Goal: Task Accomplishment & Management: Complete application form

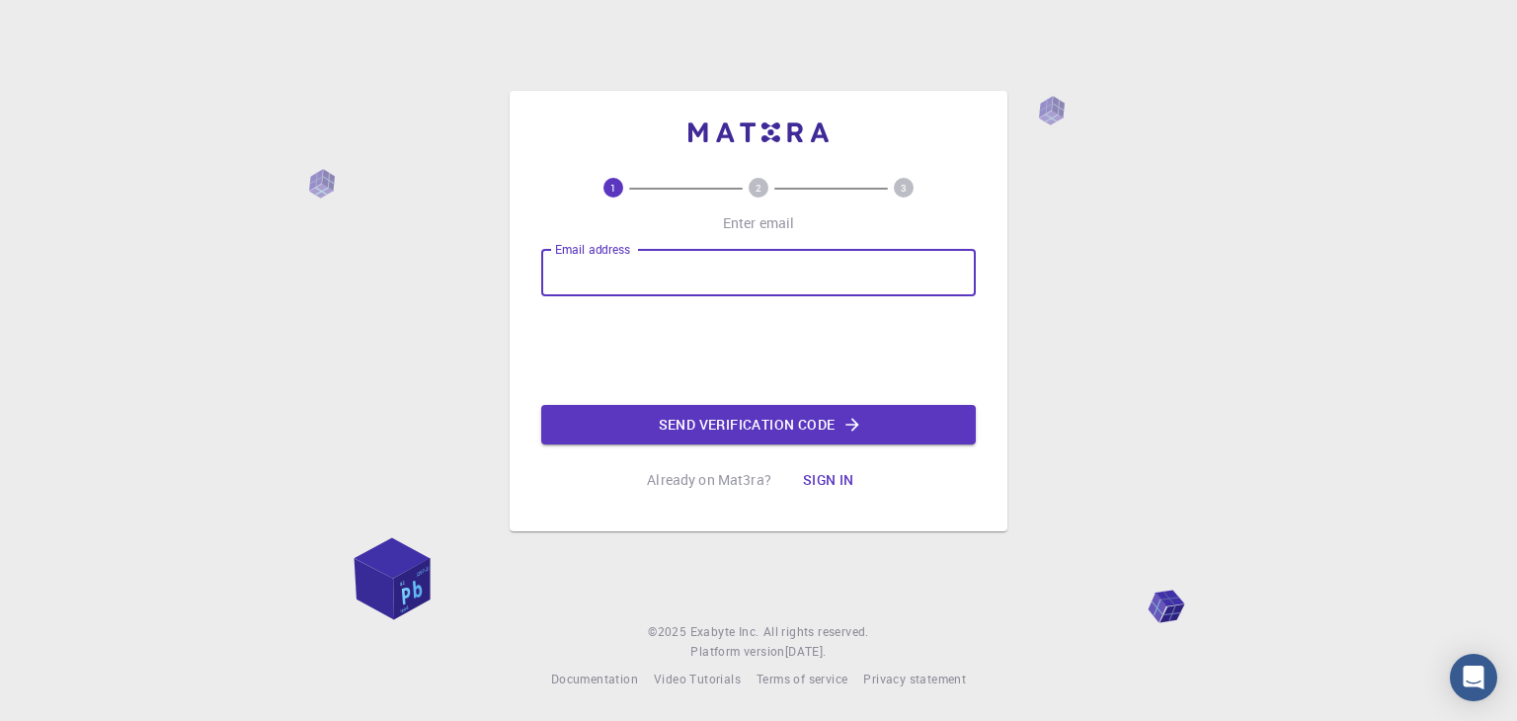
click at [654, 270] on input "Email address" at bounding box center [758, 272] width 434 height 47
type input "sakshivarade25@gmail.com"
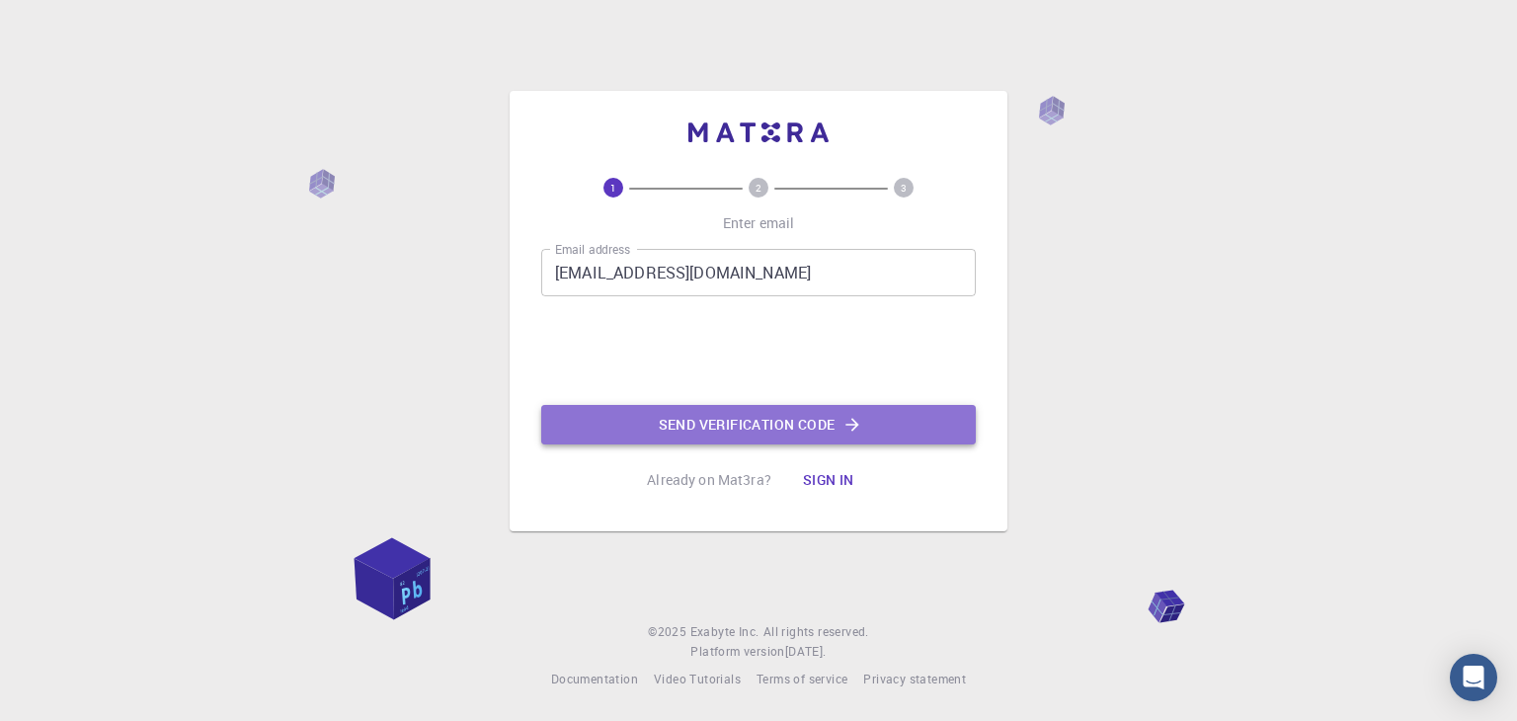
click at [679, 430] on button "Send verification code" at bounding box center [758, 424] width 434 height 39
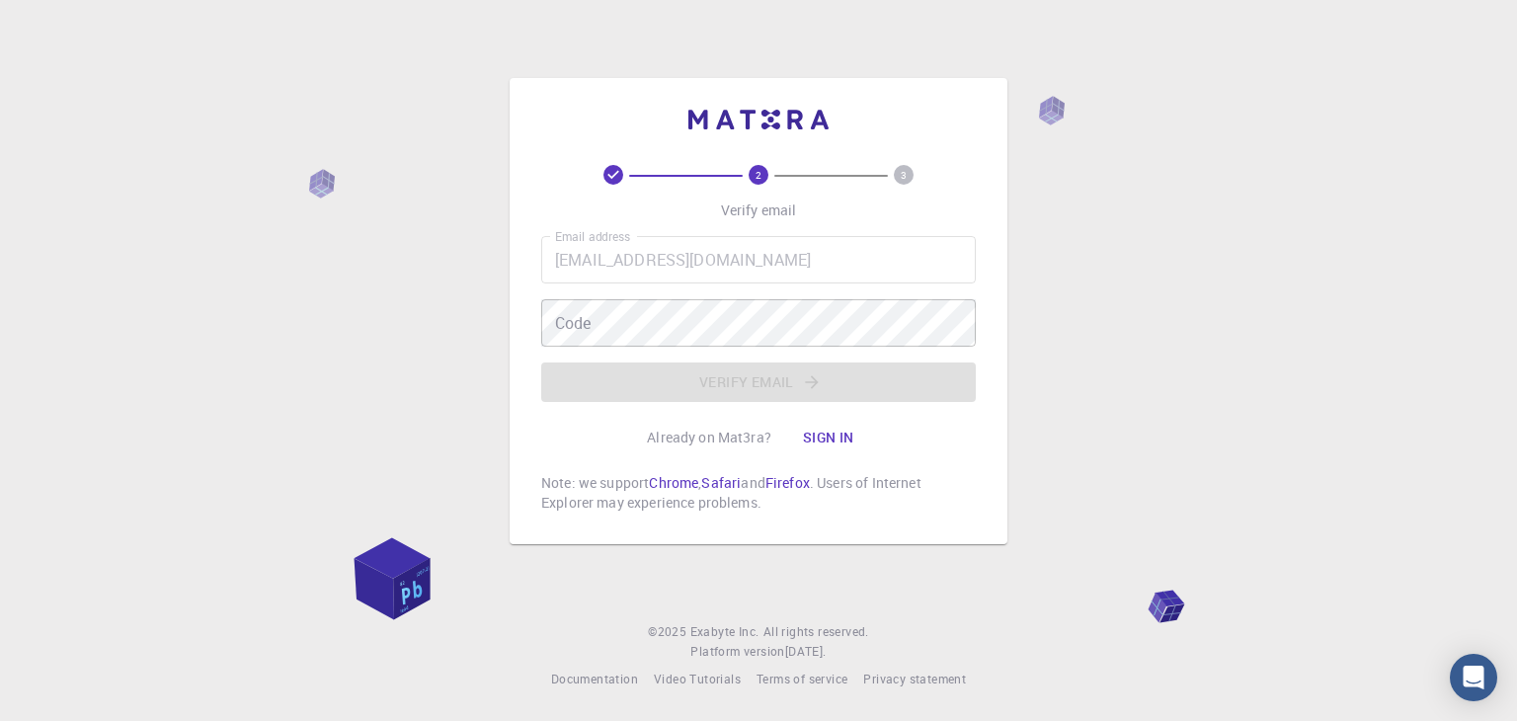
click at [632, 349] on div "Email address sakshivarade25@gmail.com Email address Code Code Verify email" at bounding box center [758, 319] width 434 height 166
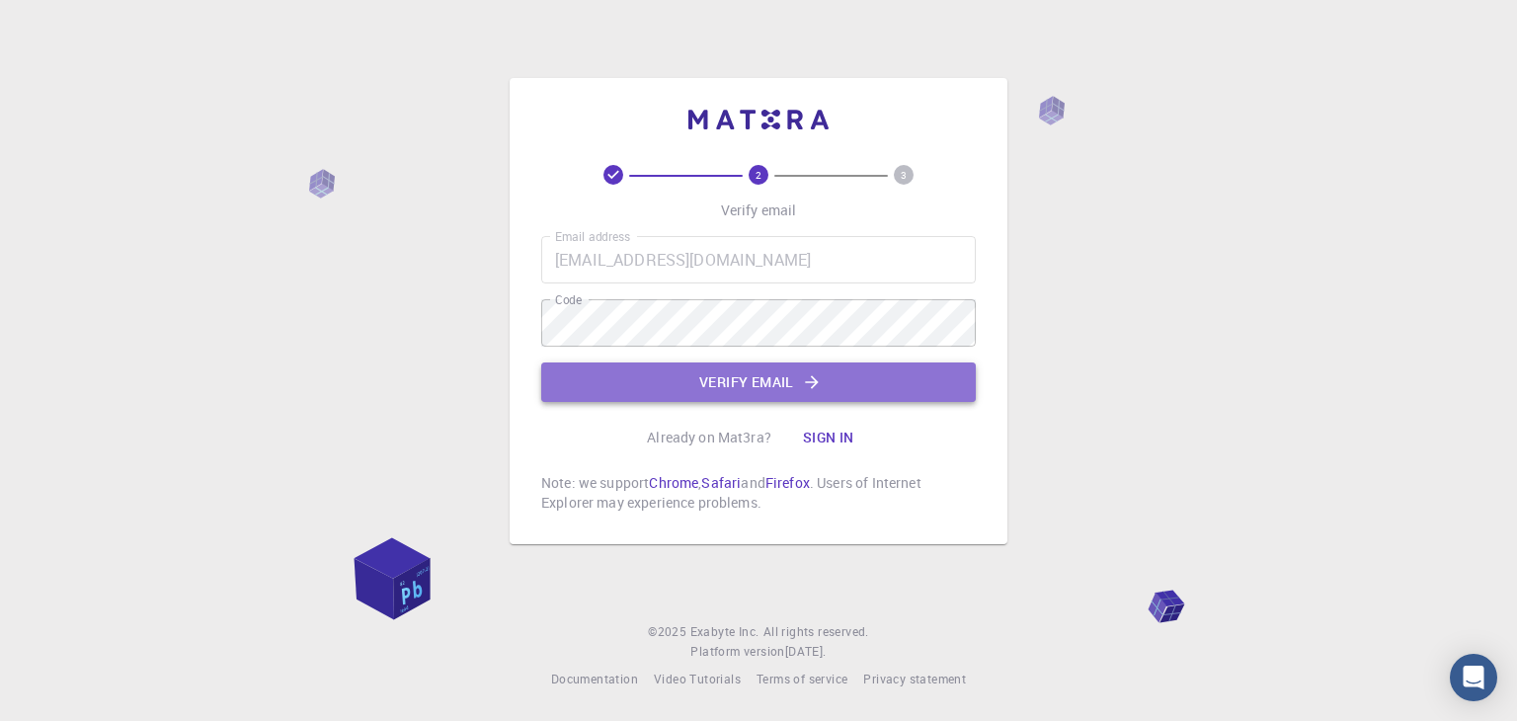
click at [675, 388] on button "Verify email" at bounding box center [758, 381] width 434 height 39
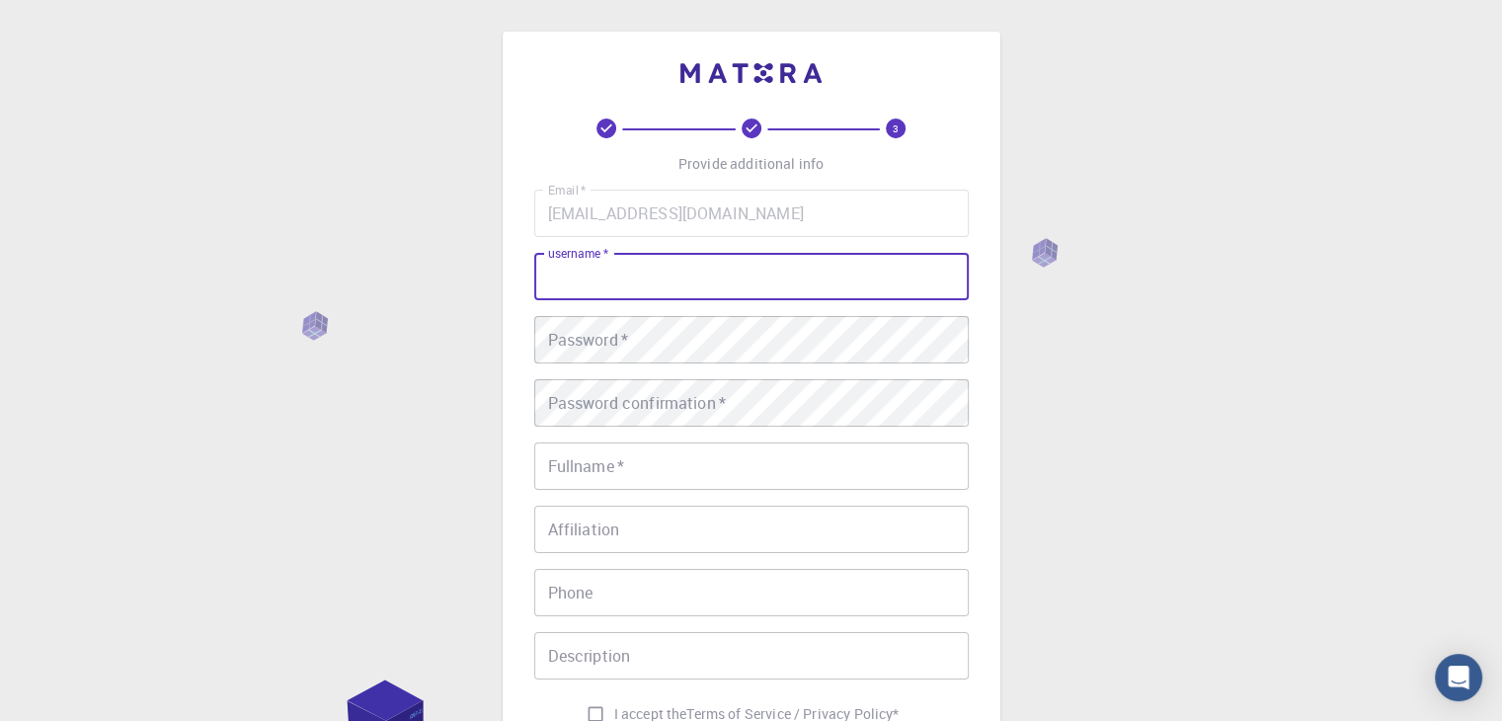
click at [581, 290] on input "username   *" at bounding box center [751, 276] width 434 height 47
type input "sakshi"
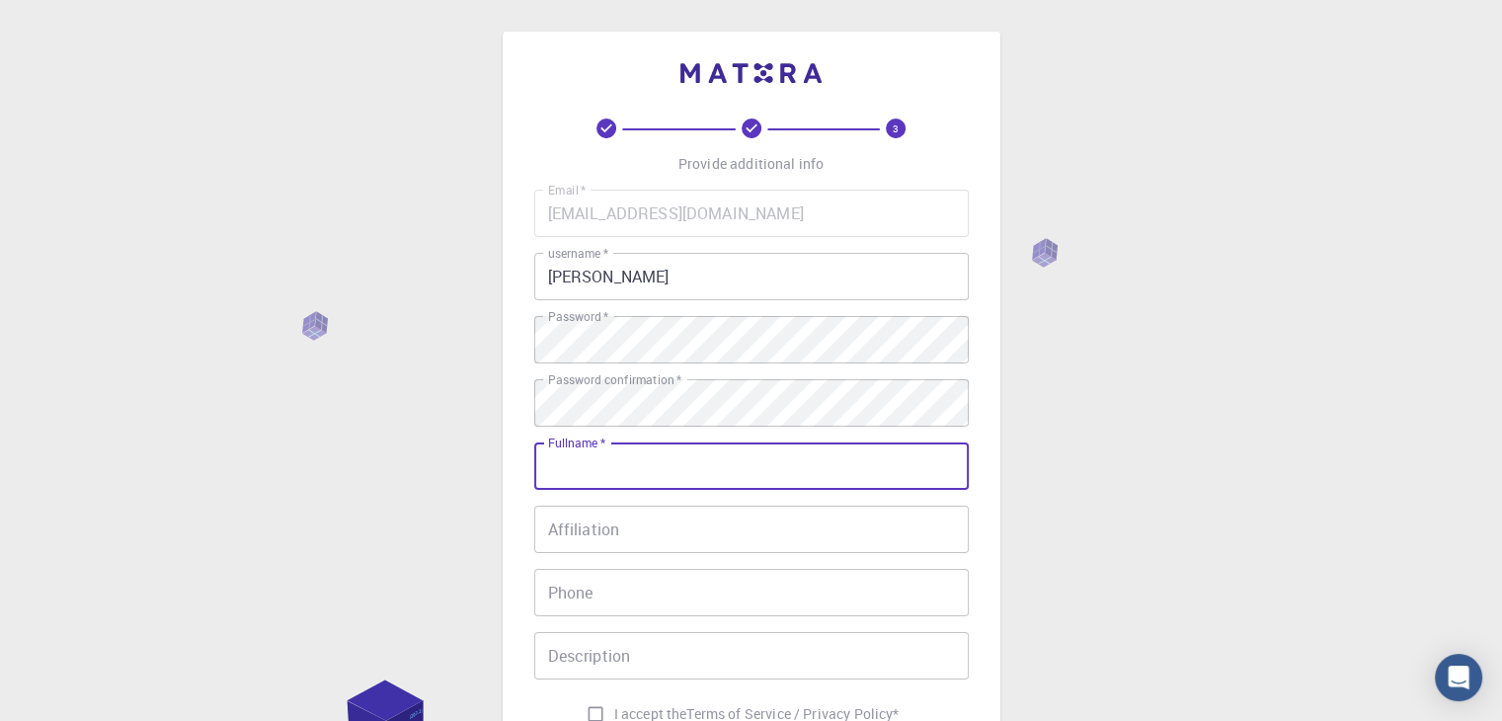
click at [577, 473] on input "Fullname   *" at bounding box center [751, 465] width 434 height 47
type input "sakshi warade"
type input "09922894484"
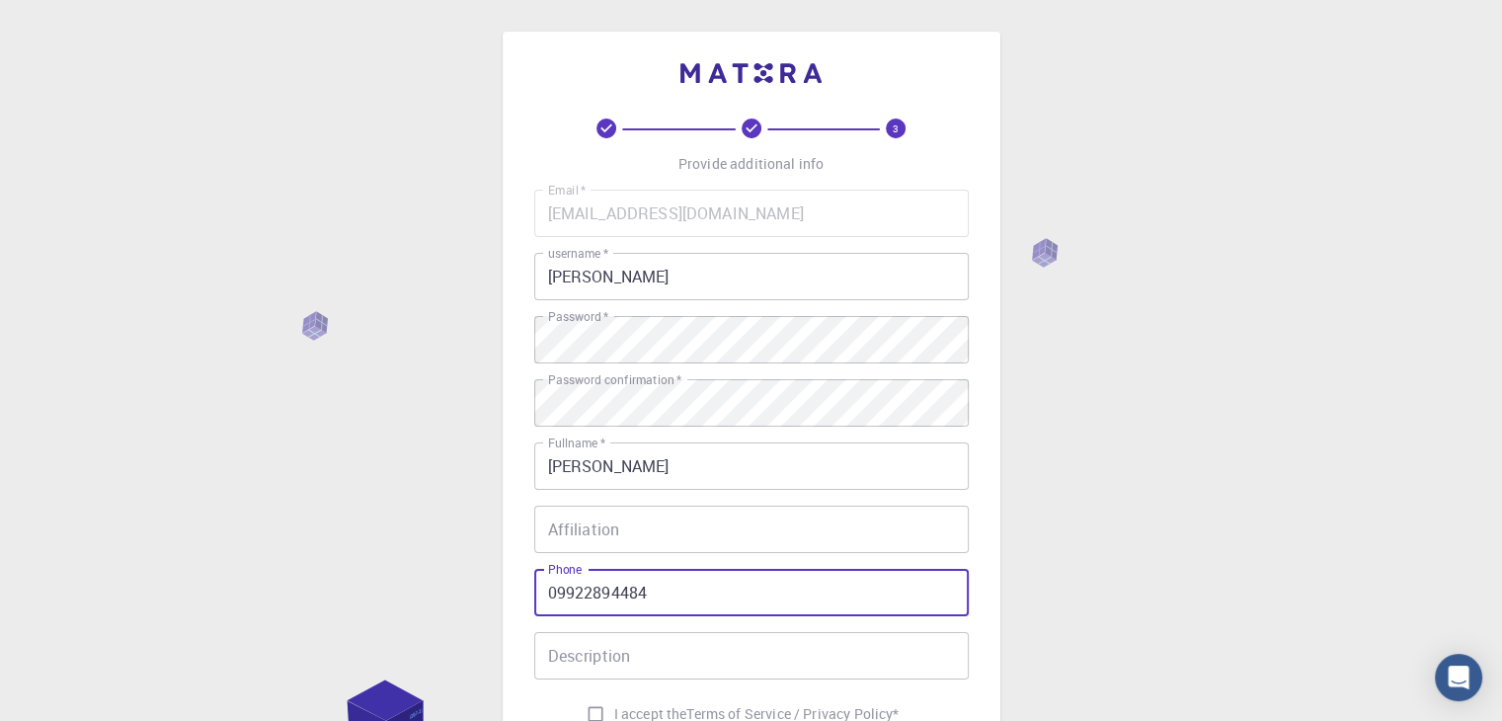
drag, startPoint x: 668, startPoint y: 593, endPoint x: 506, endPoint y: 585, distance: 162.2
click at [506, 585] on div "3 Provide additional info Email   * sakshivarade25@gmail.com Email   * username…" at bounding box center [752, 453] width 498 height 843
type input "9699130200"
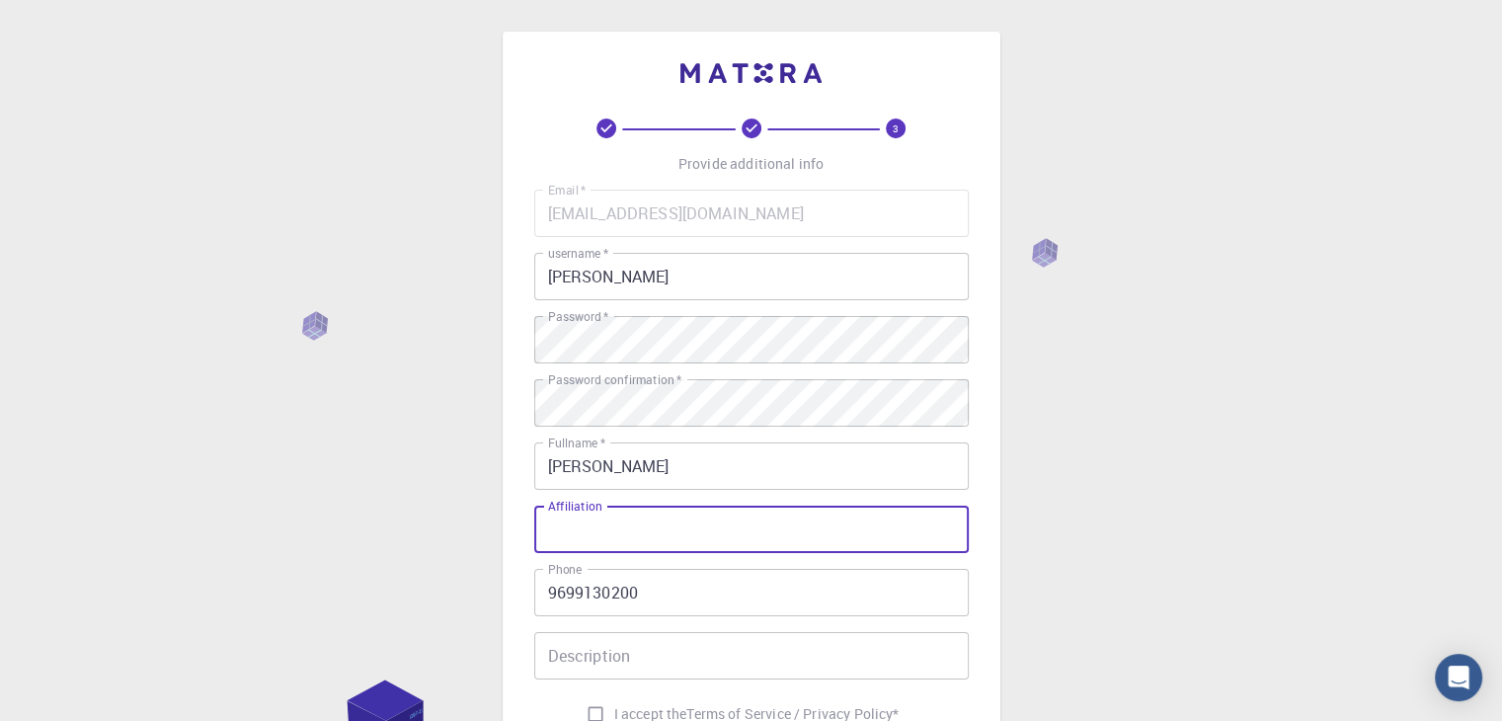
click at [552, 526] on input "Affiliation" at bounding box center [751, 529] width 434 height 47
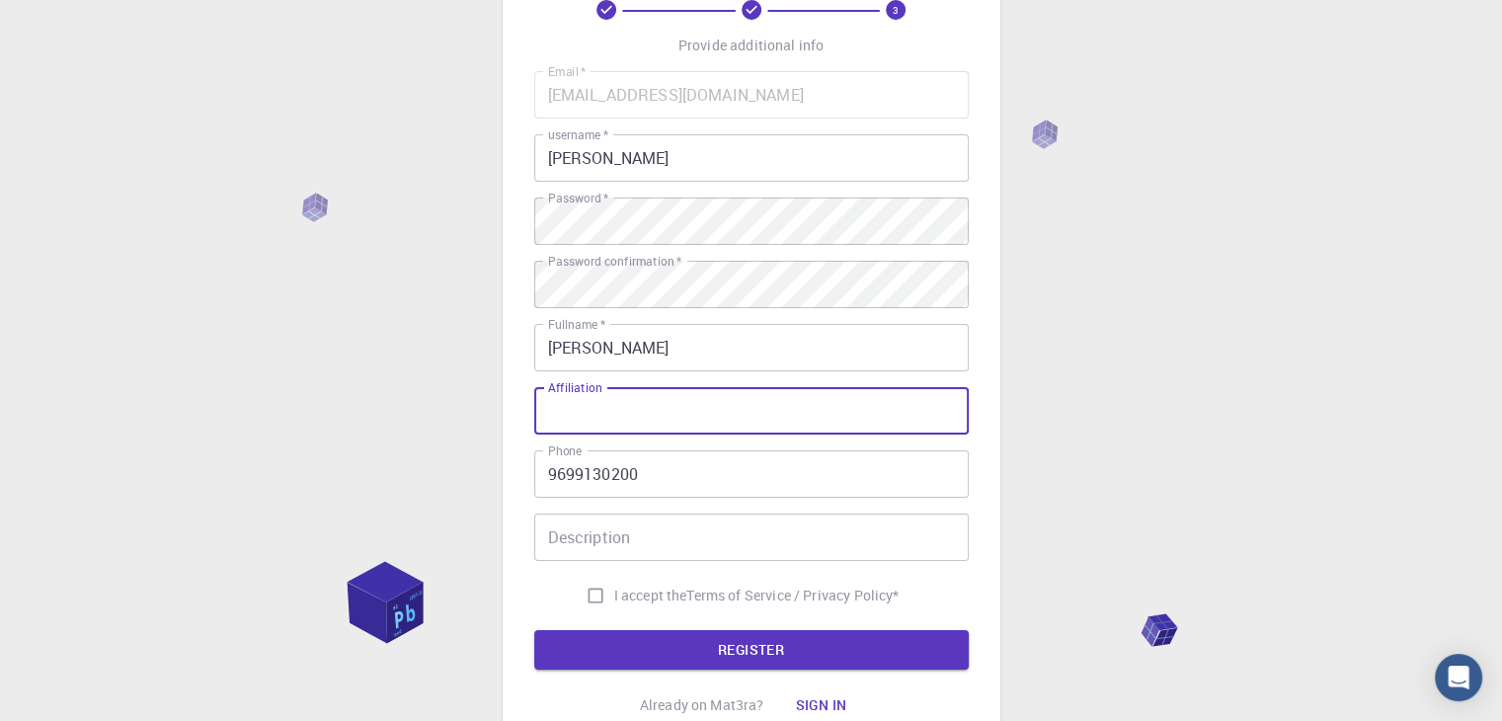
scroll to position [121, 0]
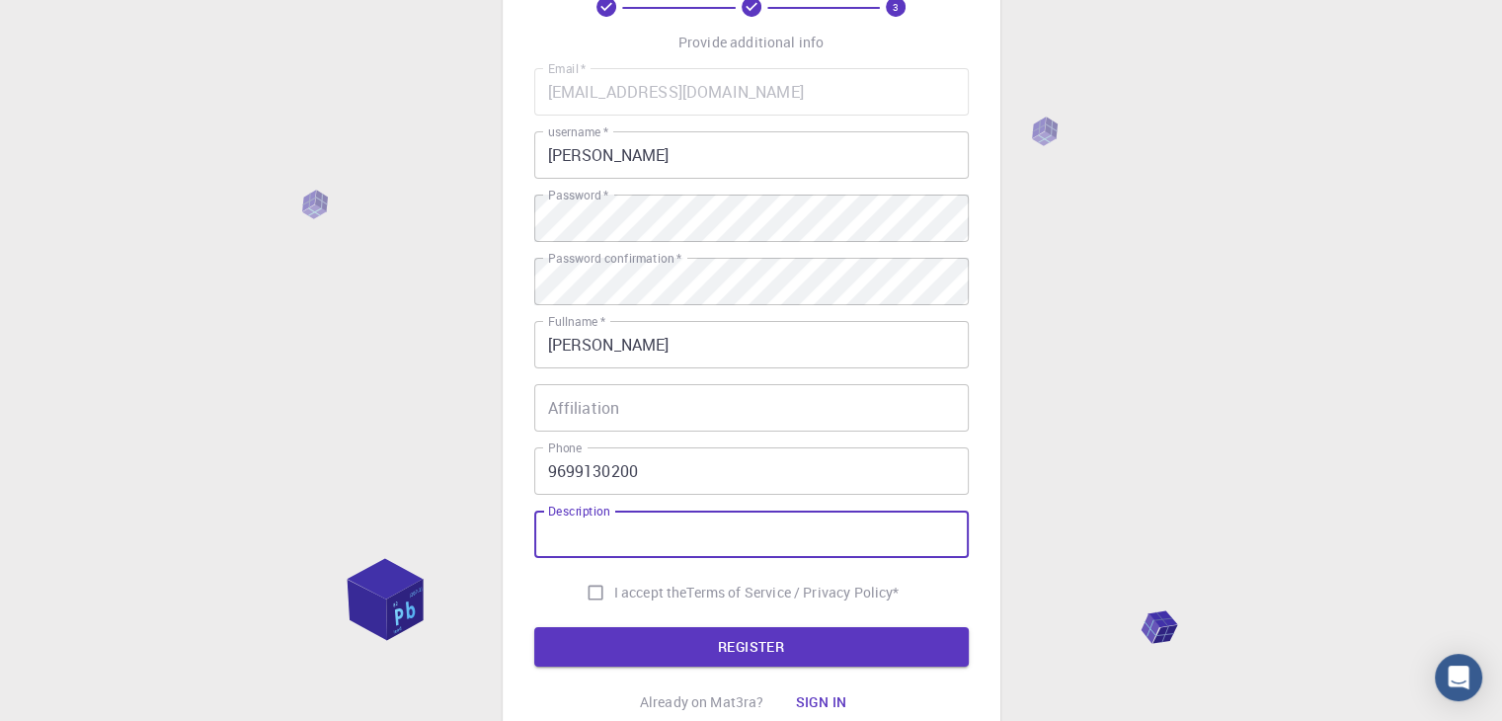
click at [552, 528] on input "Description" at bounding box center [751, 534] width 434 height 47
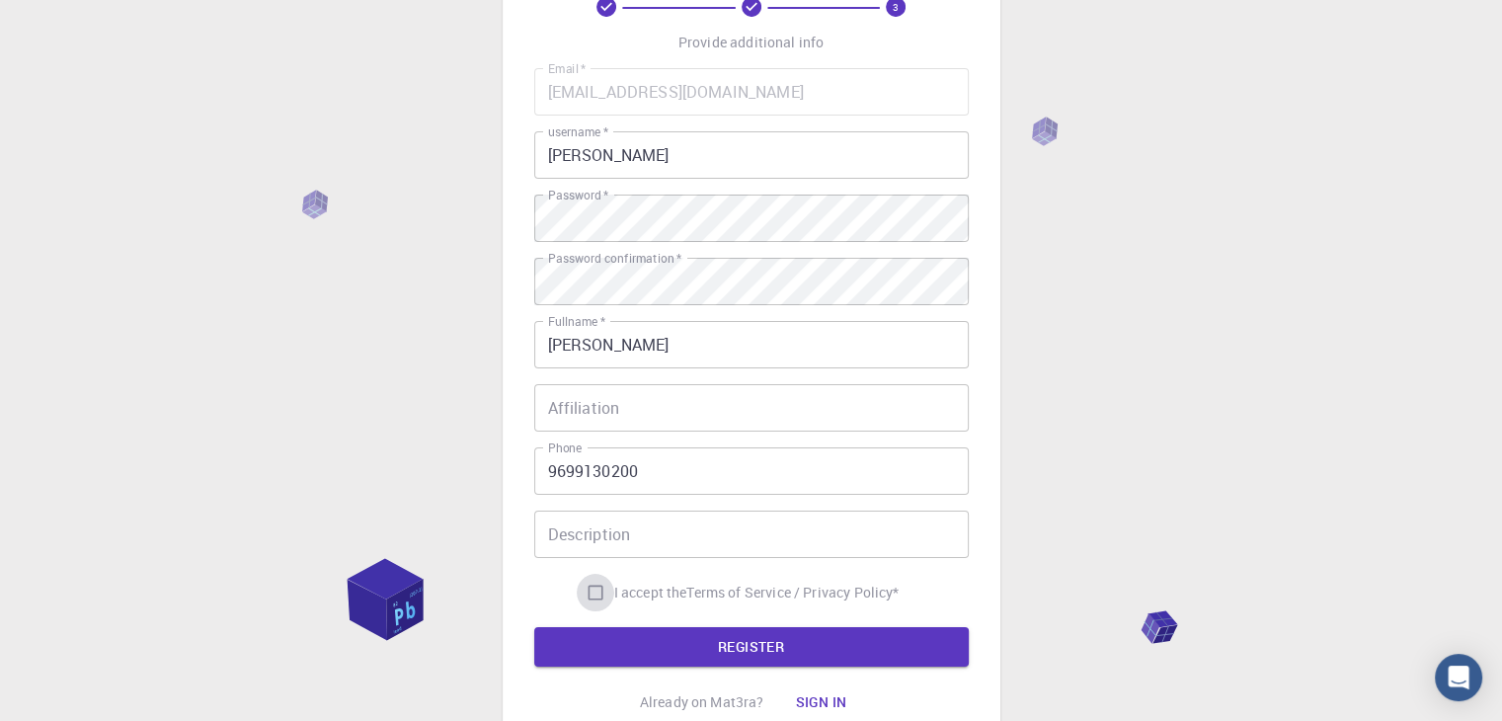
click at [592, 593] on input "I accept the Terms of Service / Privacy Policy *" at bounding box center [596, 593] width 38 height 38
checkbox input "true"
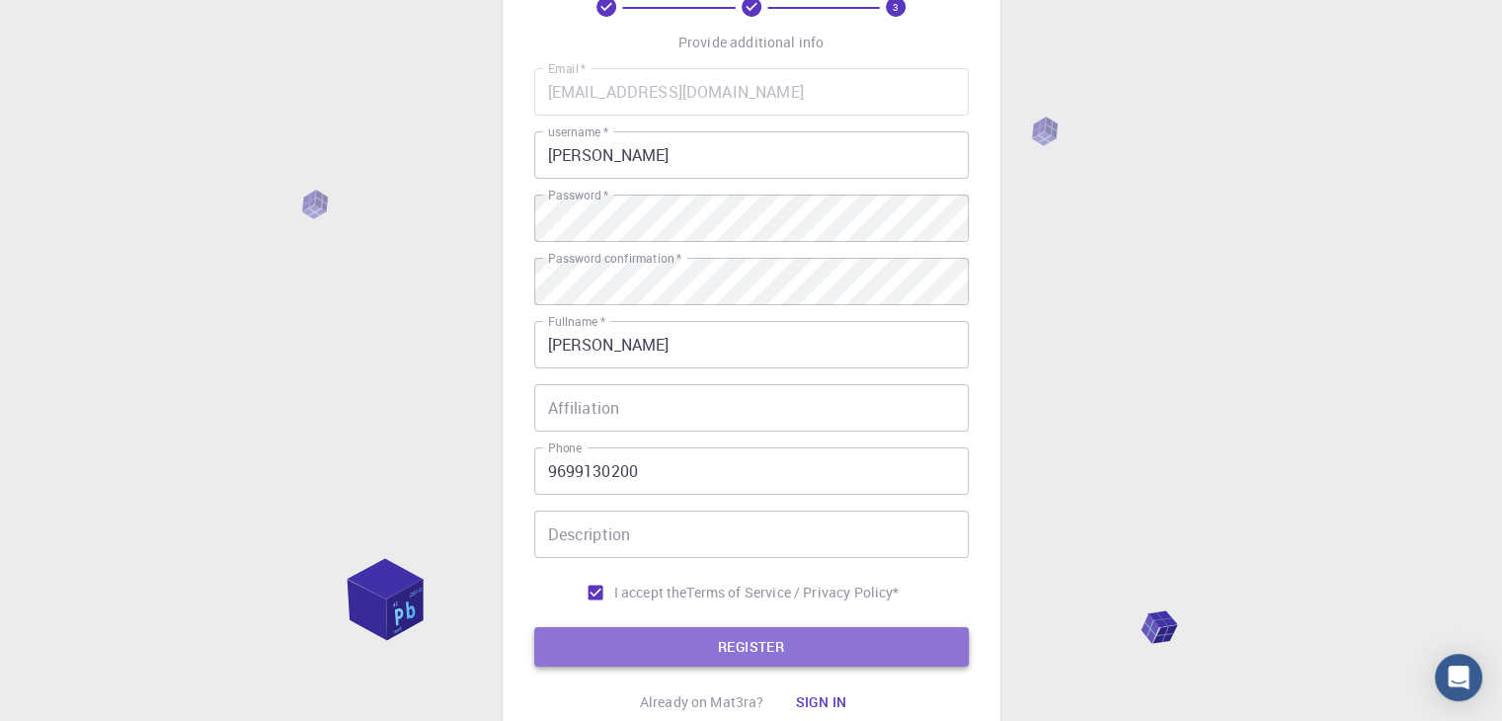
click at [650, 637] on button "REGISTER" at bounding box center [751, 646] width 434 height 39
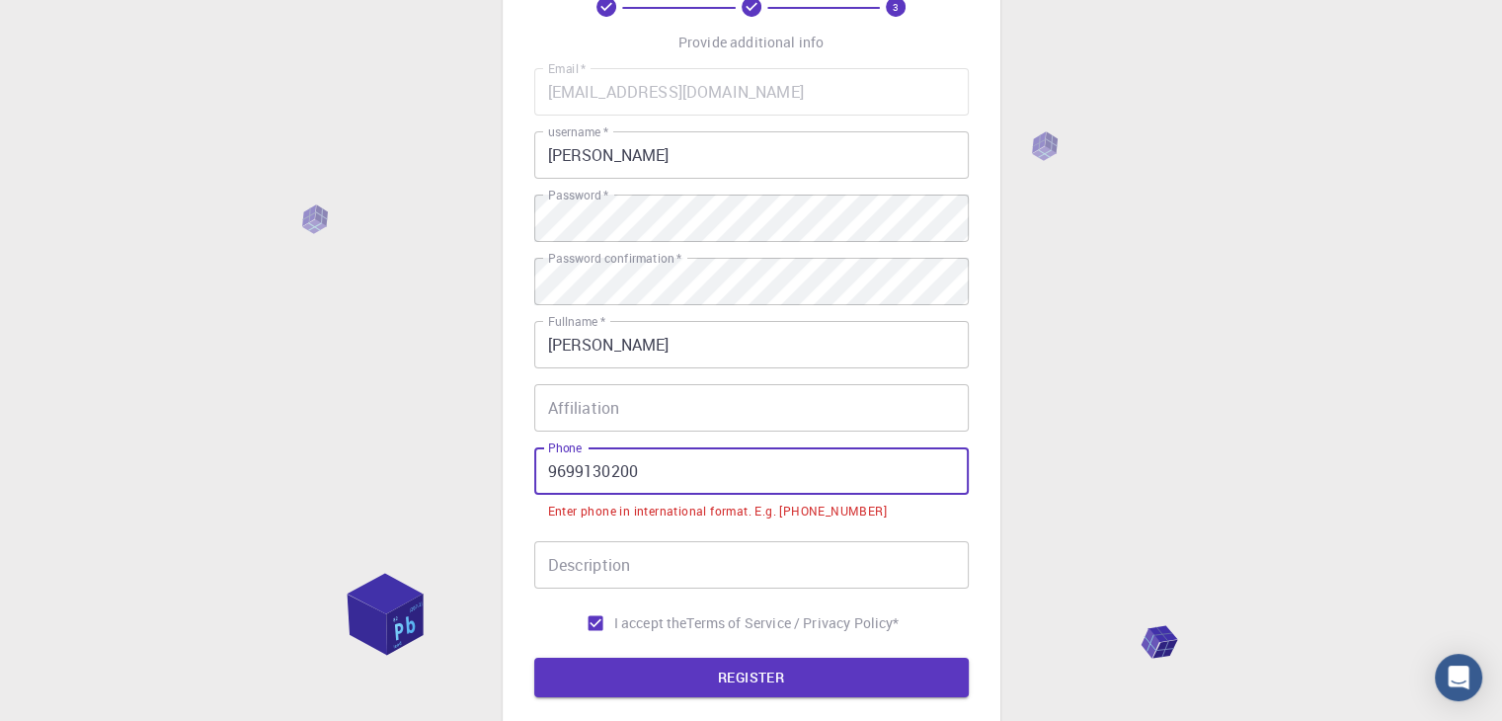
click at [547, 471] on input "9699130200" at bounding box center [751, 470] width 434 height 47
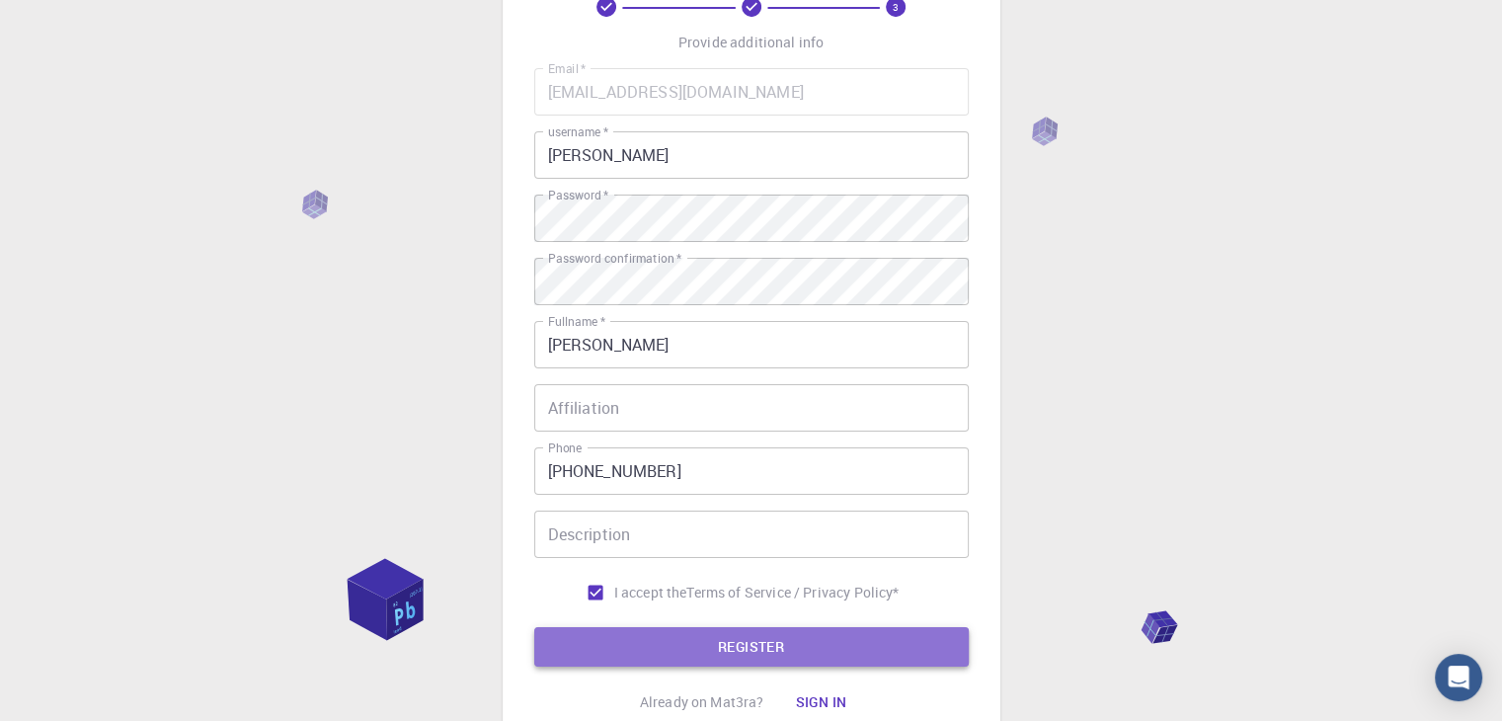
click at [731, 649] on button "REGISTER" at bounding box center [751, 646] width 434 height 39
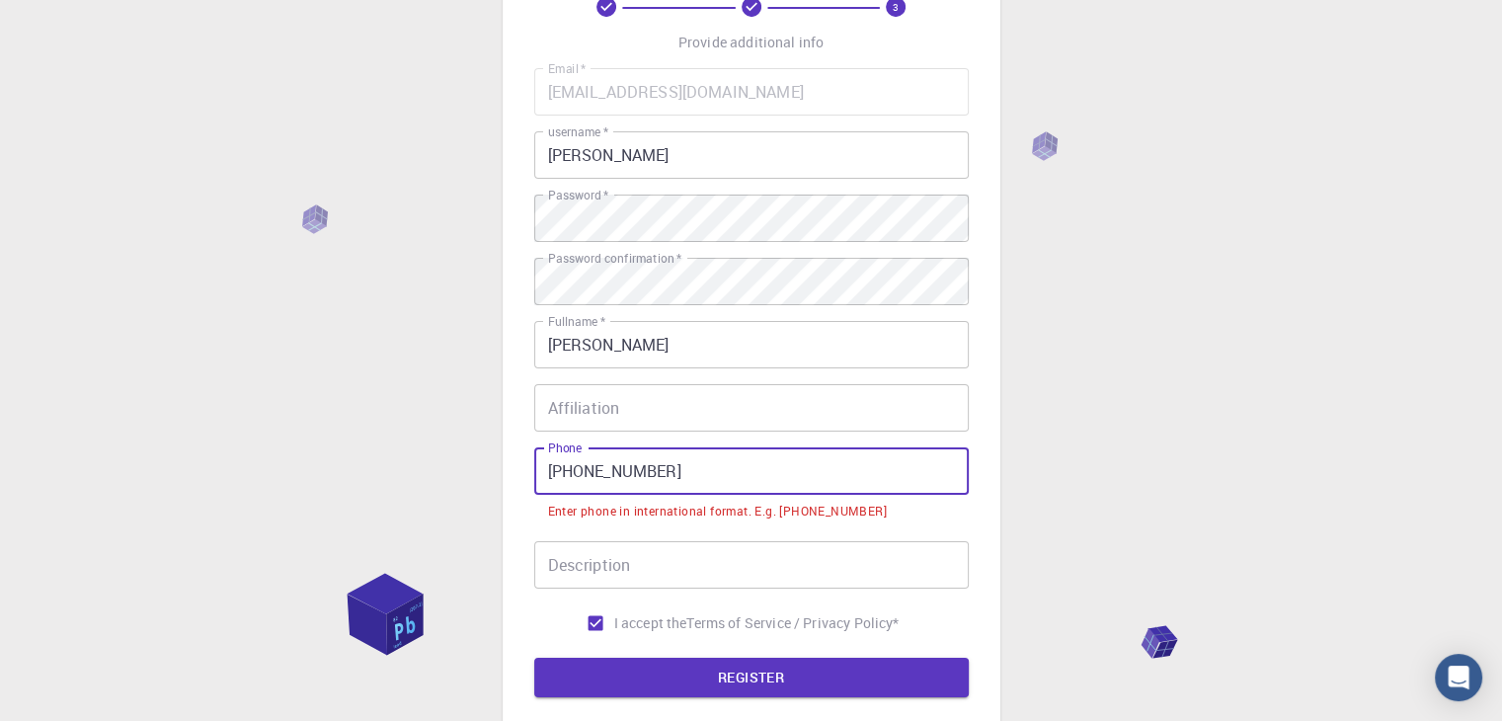
click at [580, 473] on input "+91-9699130200" at bounding box center [751, 470] width 434 height 47
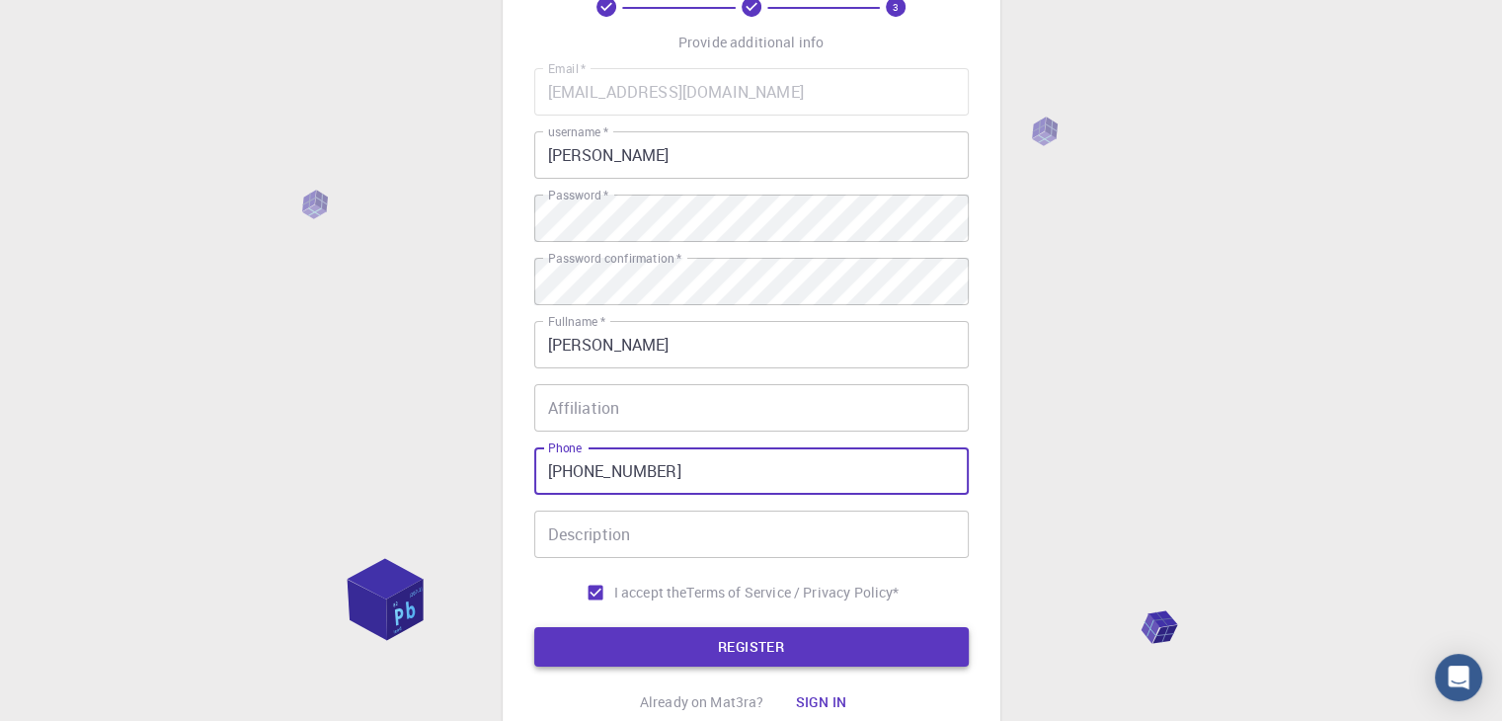
type input "+919699130200"
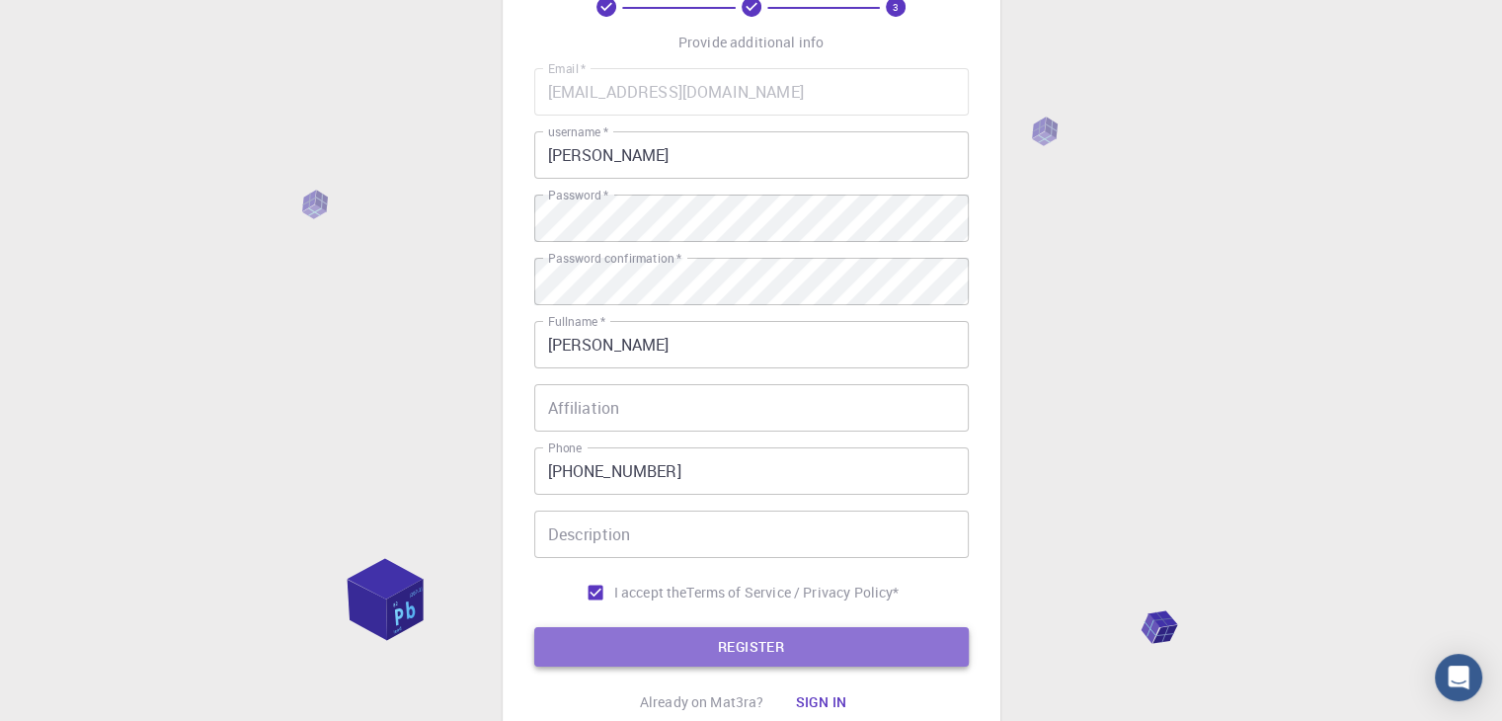
click at [688, 634] on button "REGISTER" at bounding box center [751, 646] width 434 height 39
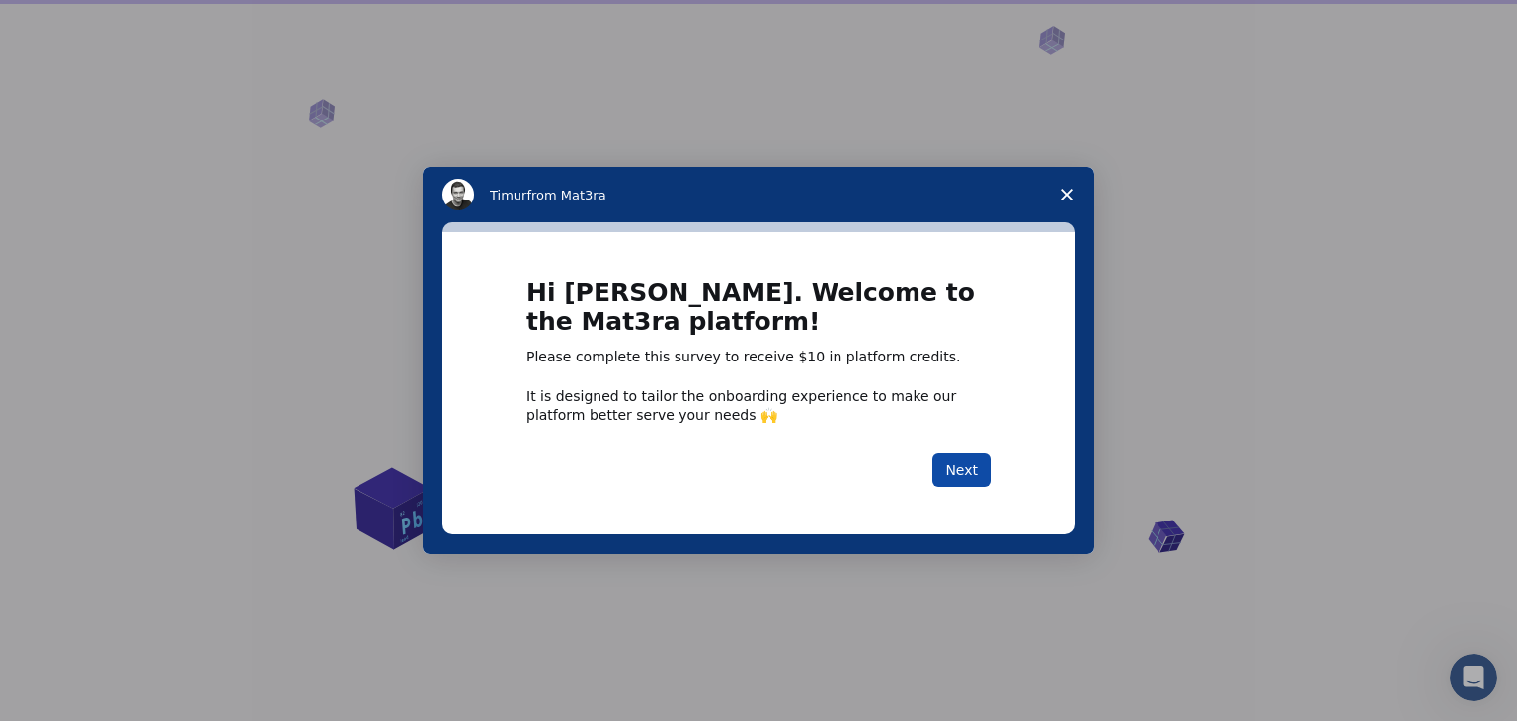
click at [966, 471] on button "Next" at bounding box center [961, 470] width 58 height 34
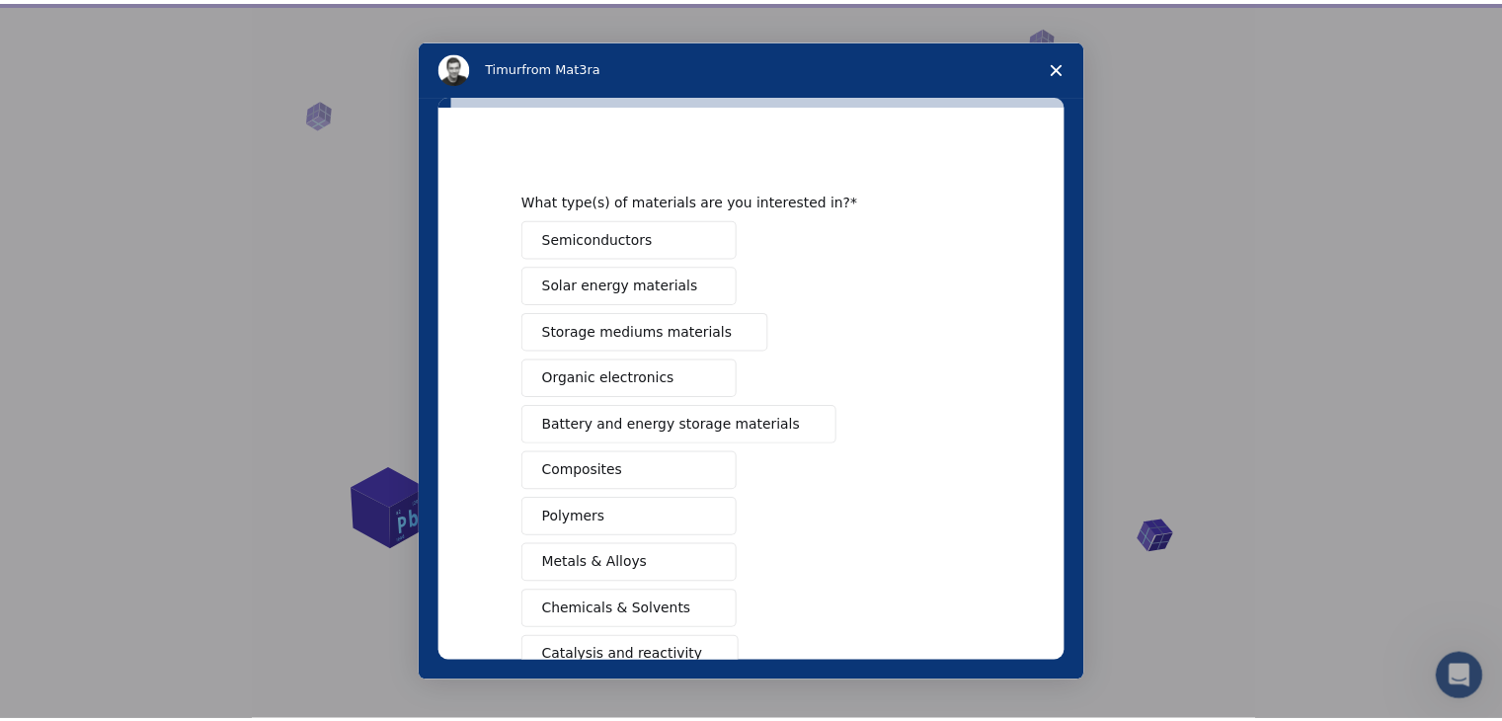
scroll to position [227, 0]
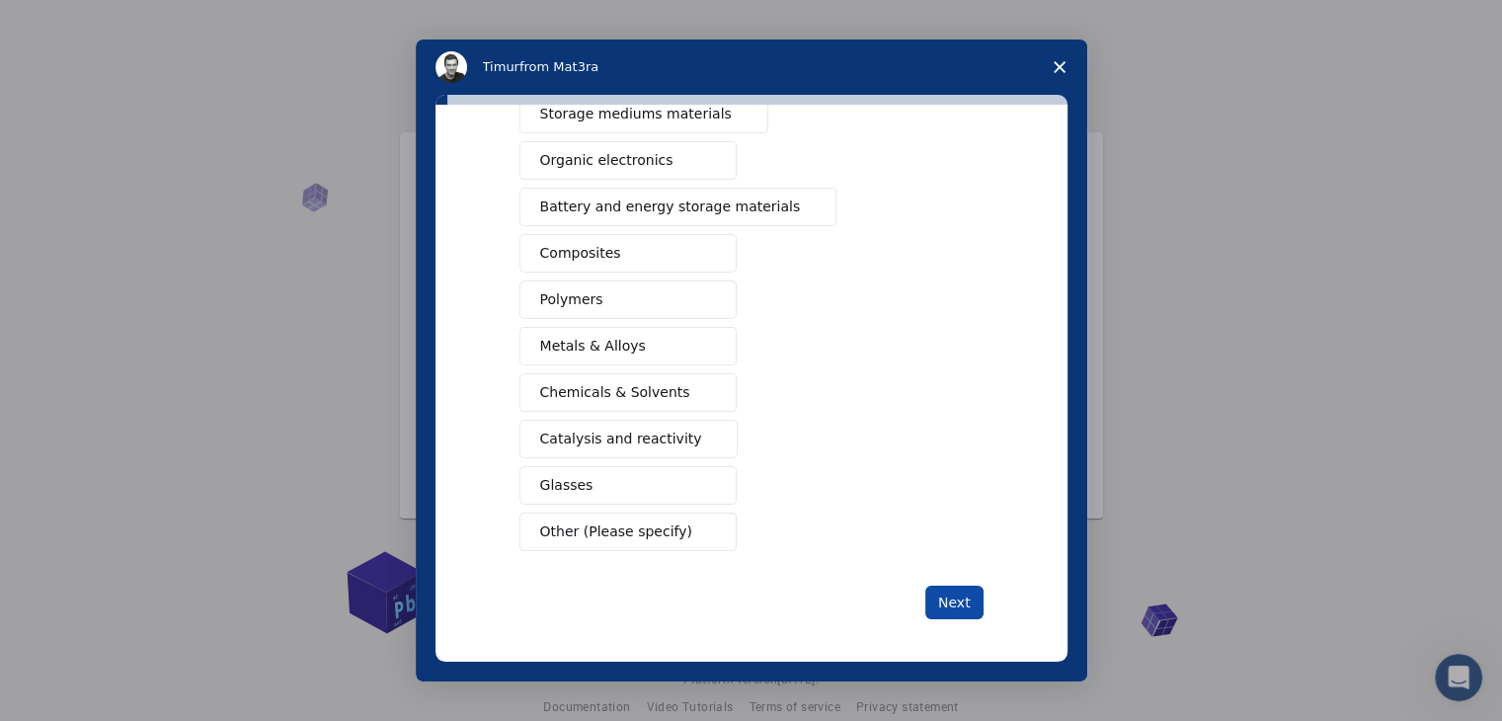
click at [956, 597] on button "Next" at bounding box center [954, 603] width 58 height 34
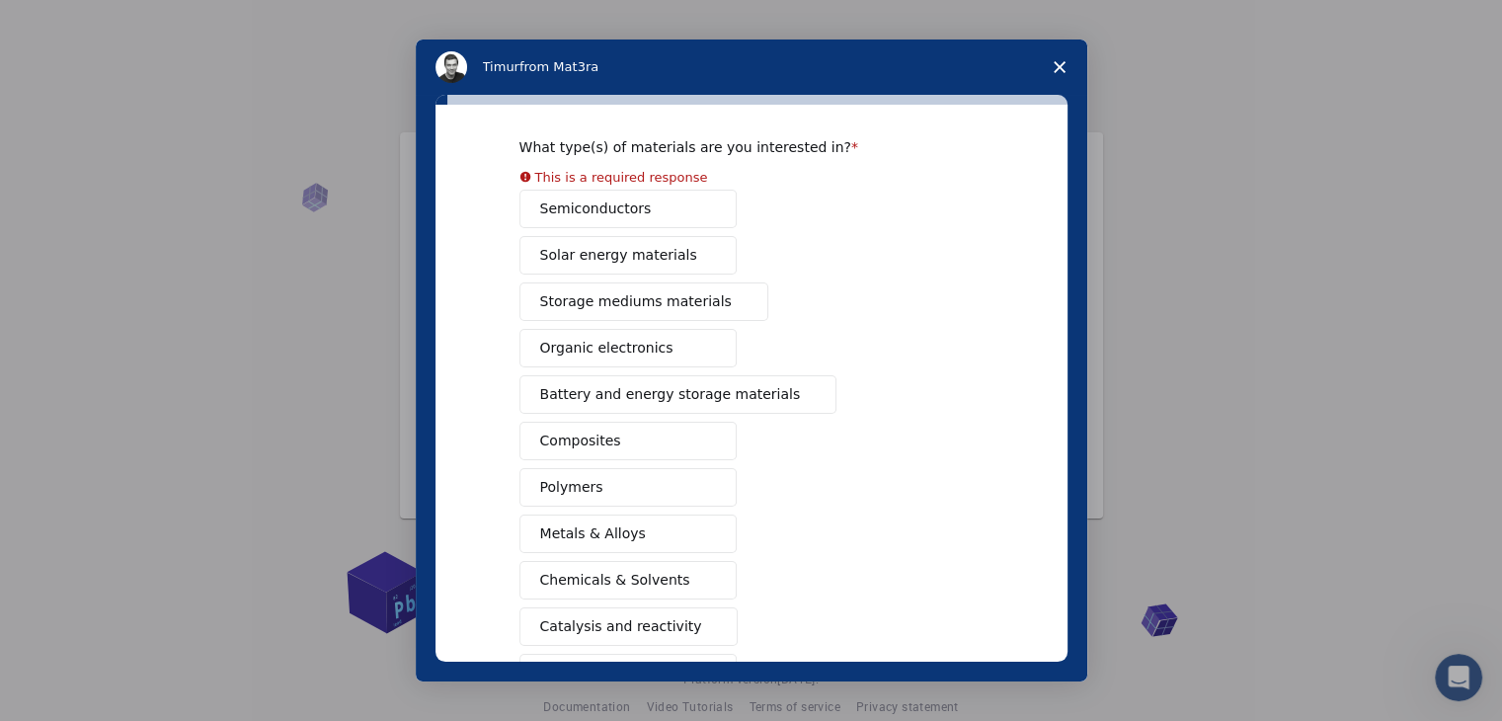
scroll to position [63, 0]
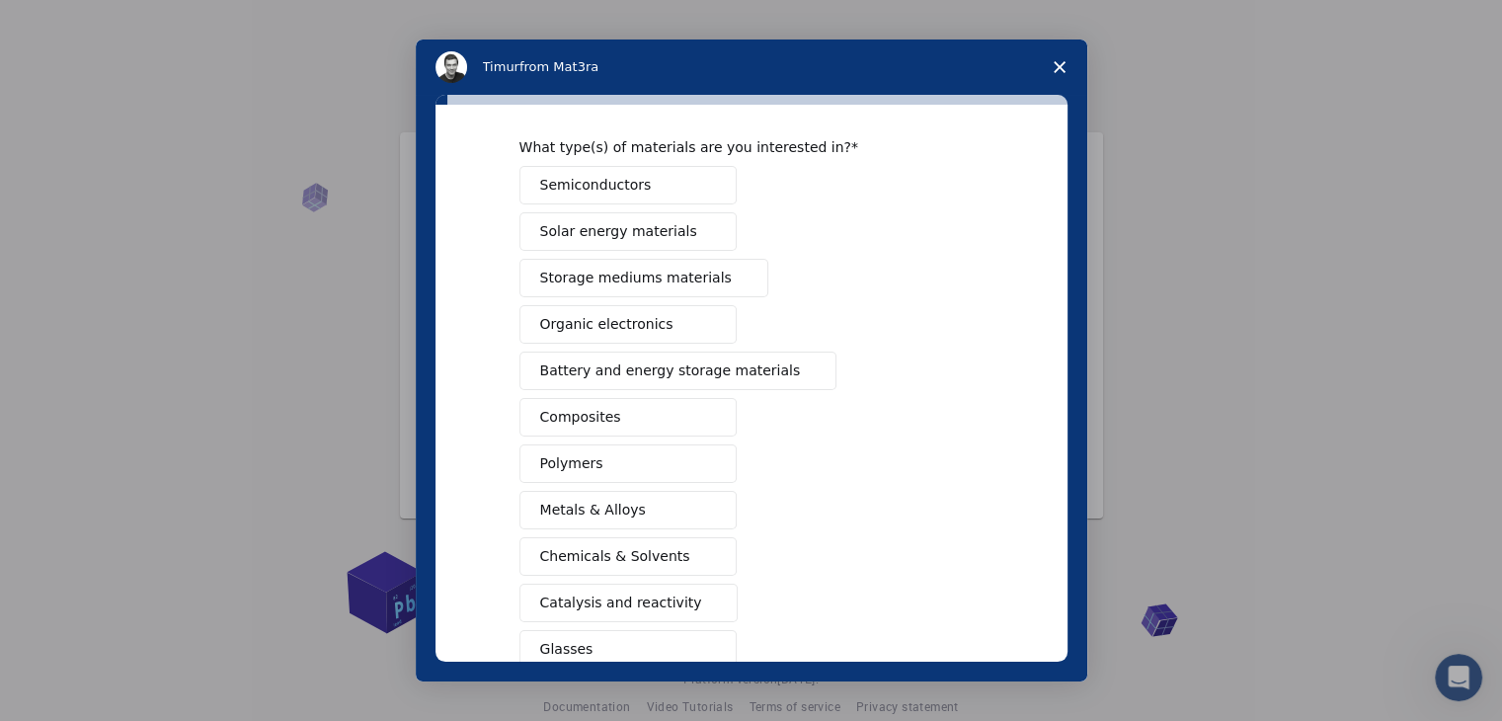
click at [675, 209] on div "Semiconductors Solar energy materials Storage mediums materials Organic electro…" at bounding box center [751, 440] width 464 height 549
click at [668, 186] on button "Semiconductors" at bounding box center [627, 185] width 217 height 39
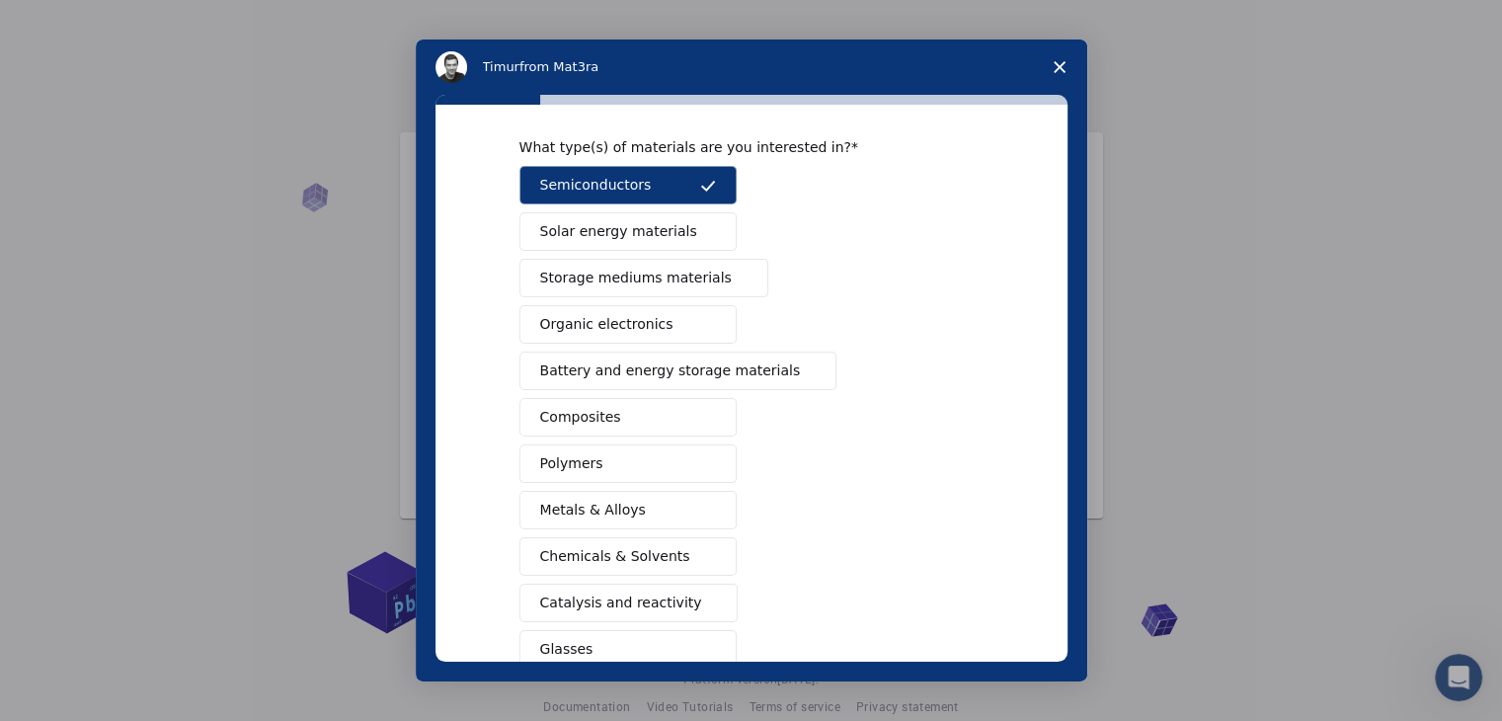
click at [650, 231] on span "Solar energy materials" at bounding box center [618, 231] width 157 height 21
click at [613, 320] on span "Organic electronics" at bounding box center [606, 324] width 133 height 21
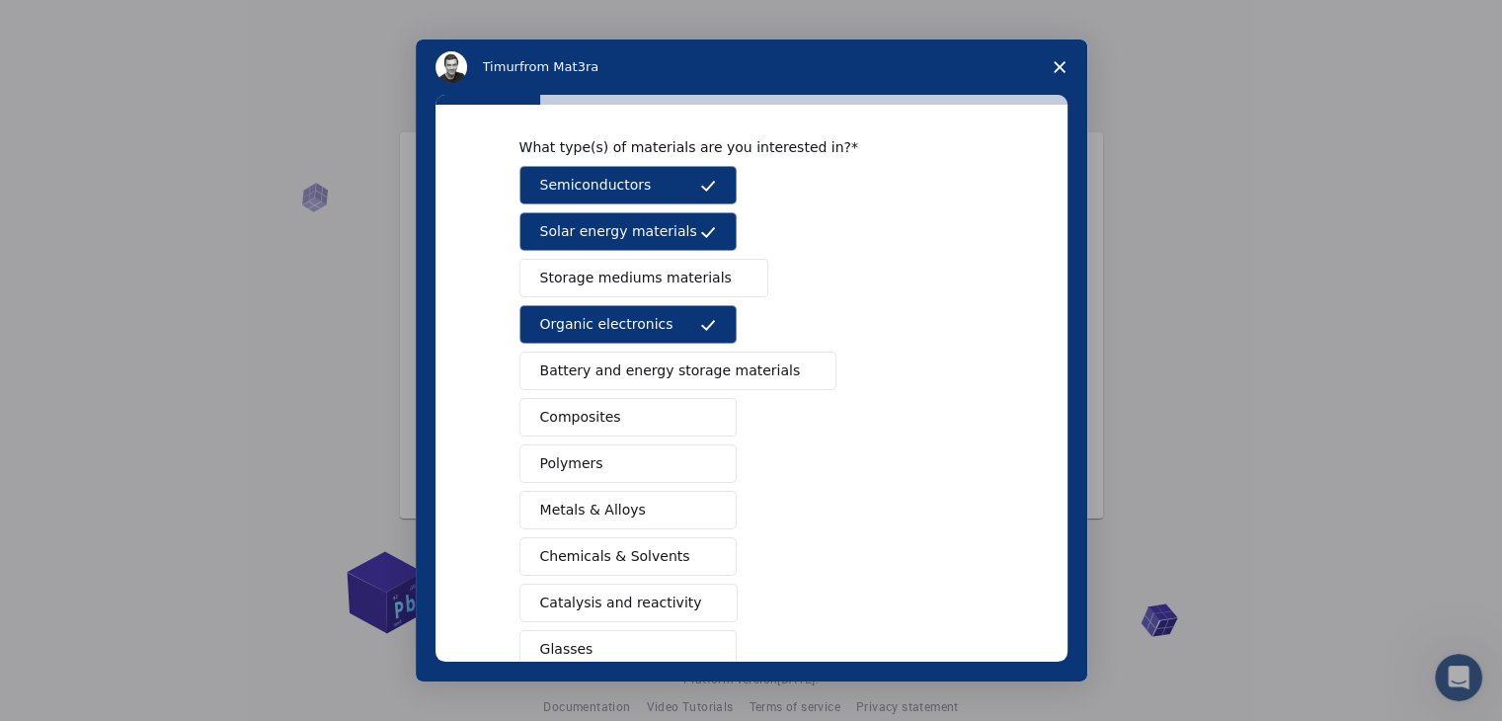
click at [630, 377] on span "Battery and energy storage materials" at bounding box center [670, 370] width 261 height 21
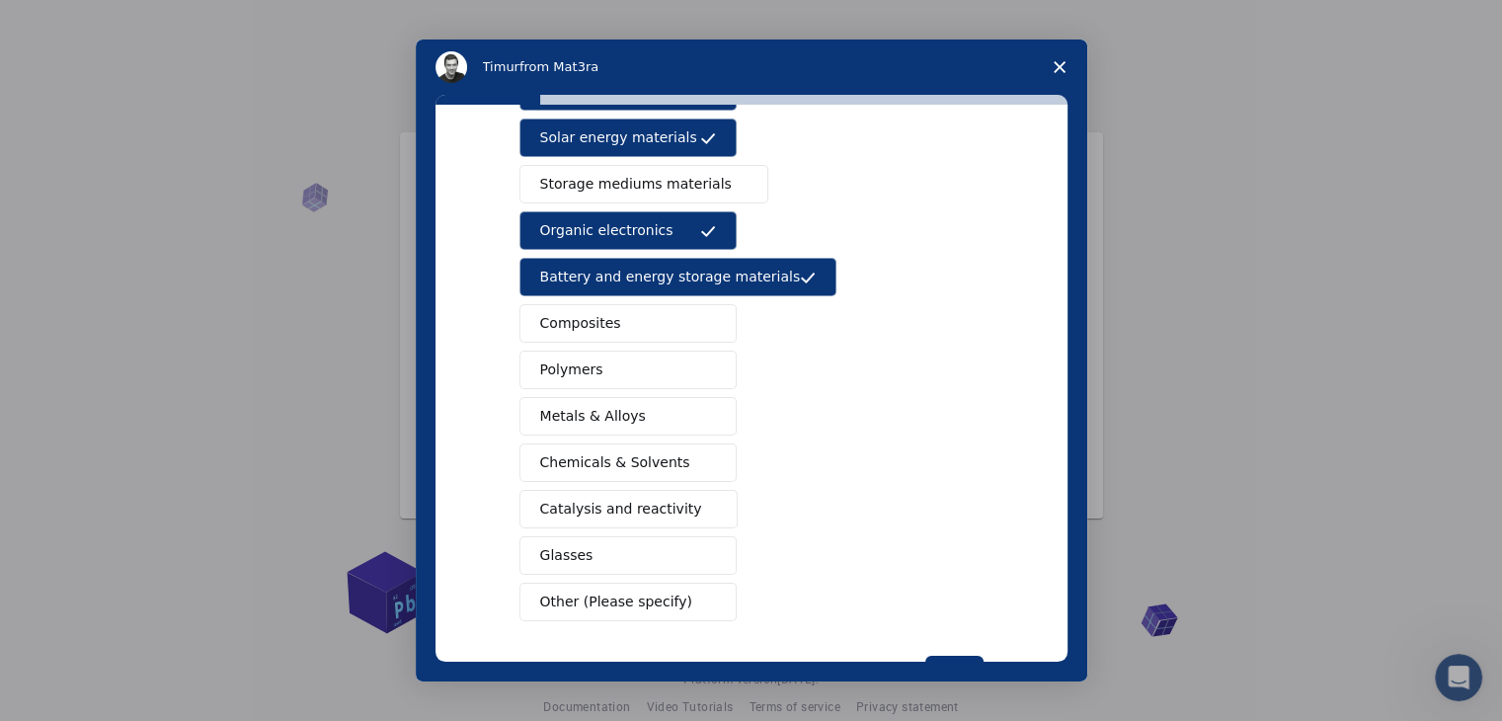
scroll to position [182, 0]
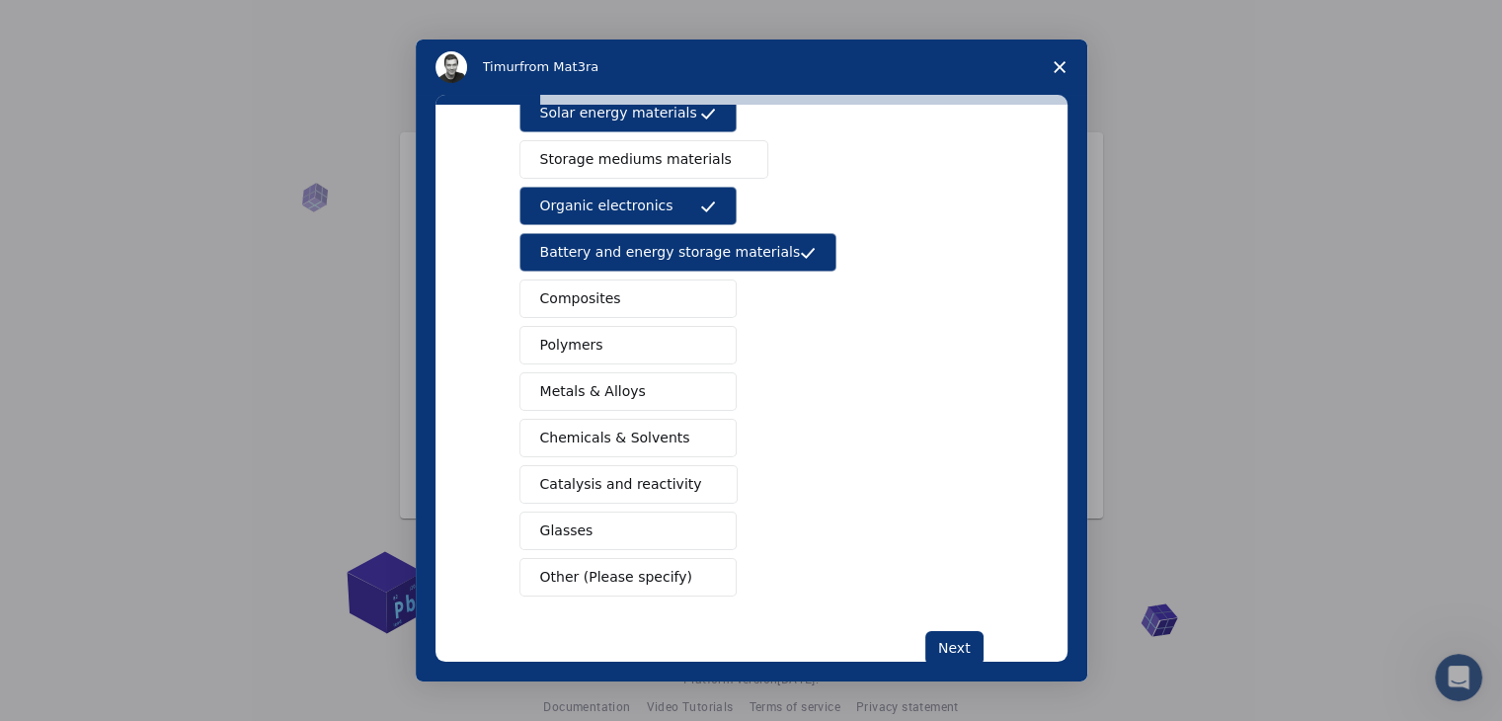
click at [624, 582] on span "Other (Please specify)" at bounding box center [616, 577] width 152 height 21
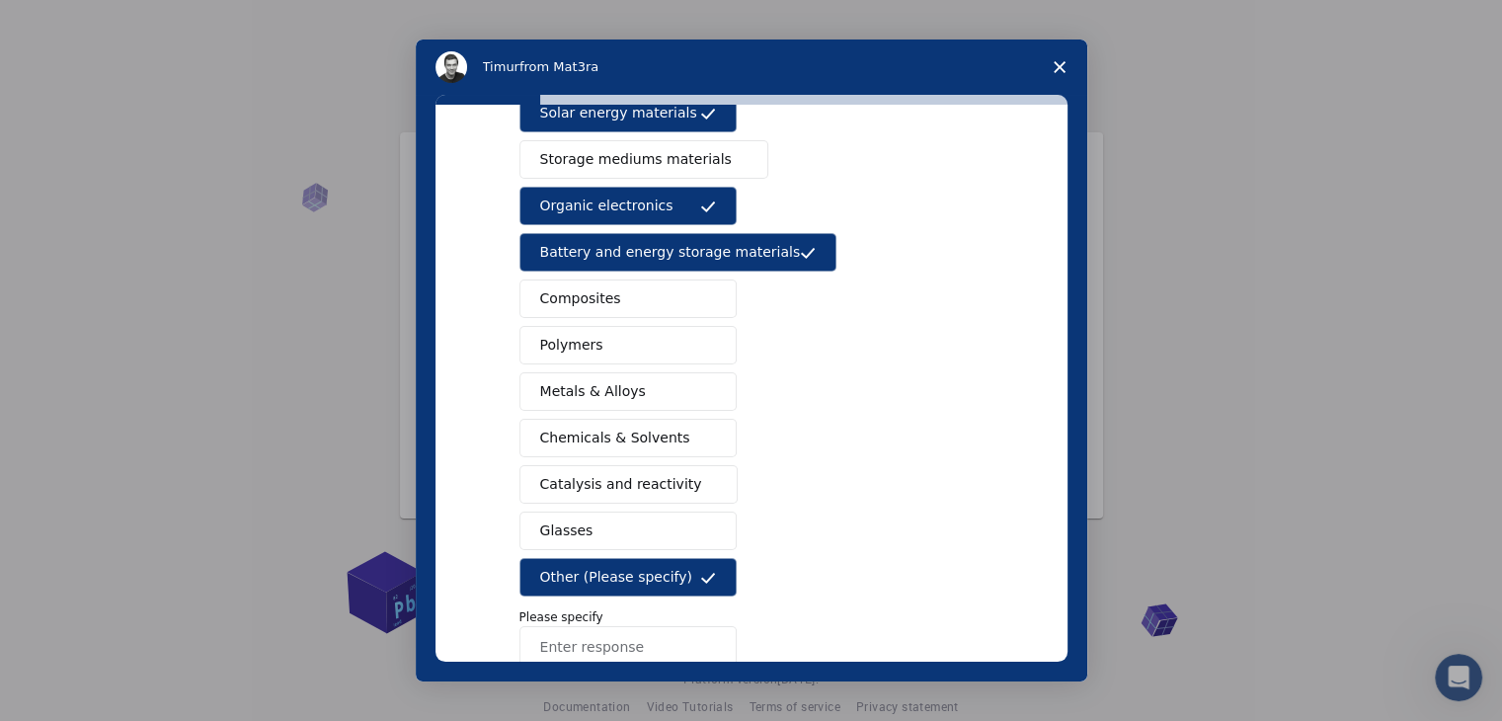
scroll to position [296, 0]
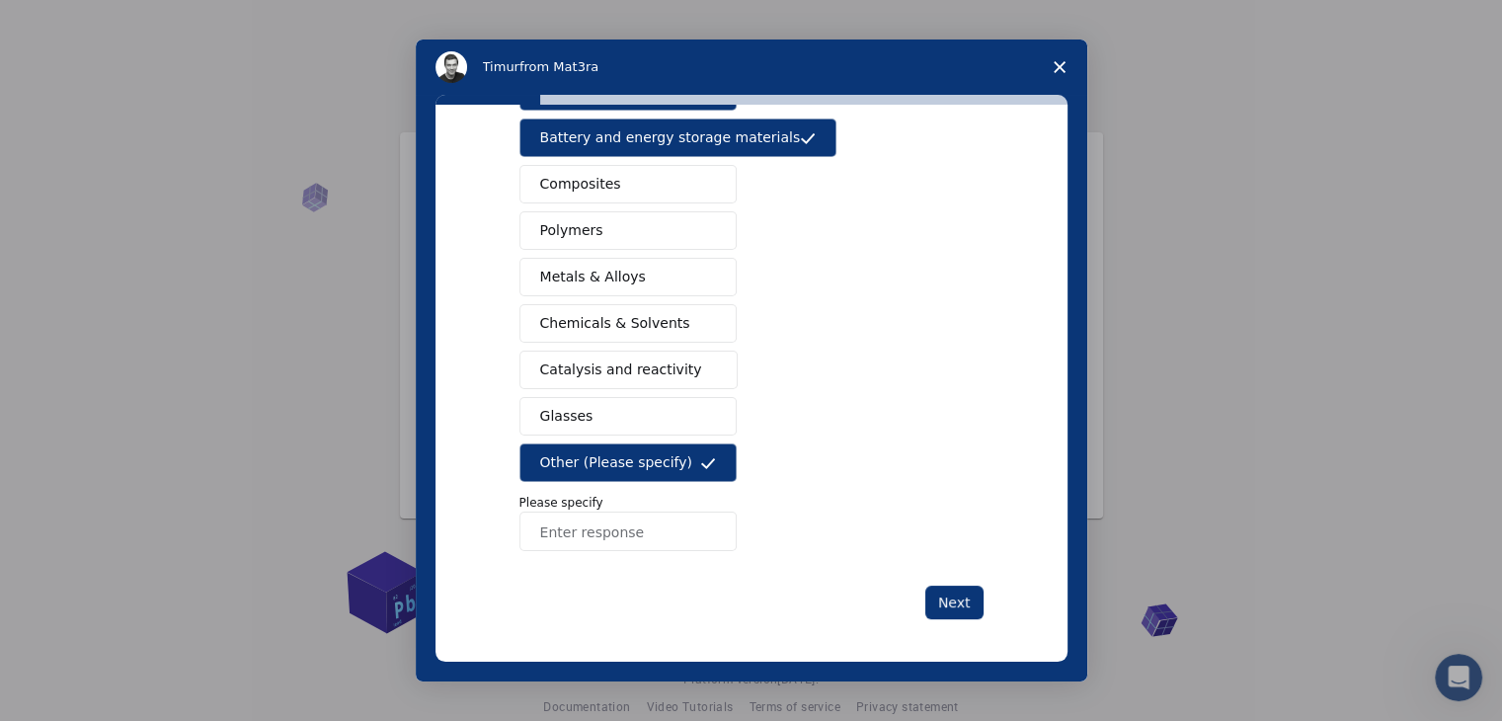
click at [617, 530] on input "Enter response" at bounding box center [627, 530] width 217 height 39
type input "penumatic"
click at [955, 597] on button "Next" at bounding box center [954, 603] width 58 height 34
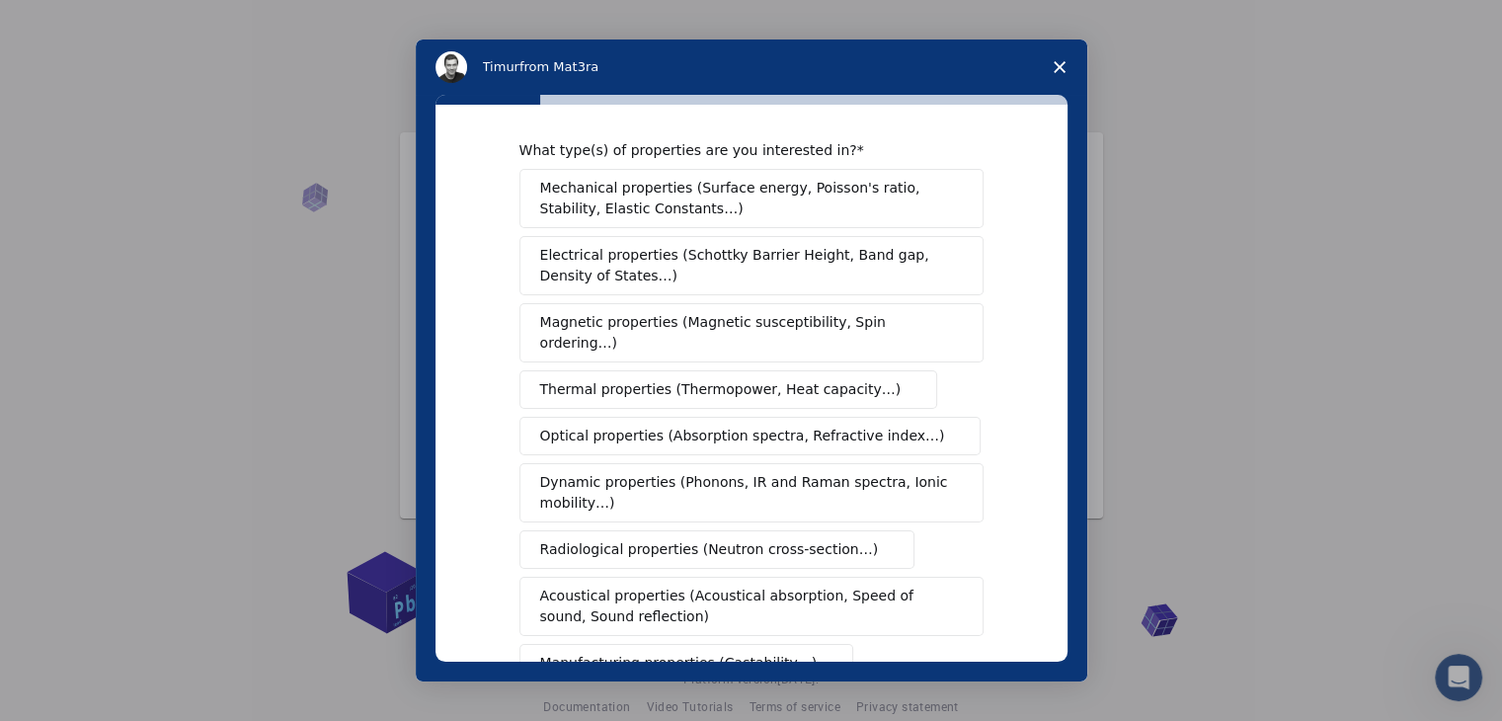
scroll to position [0, 0]
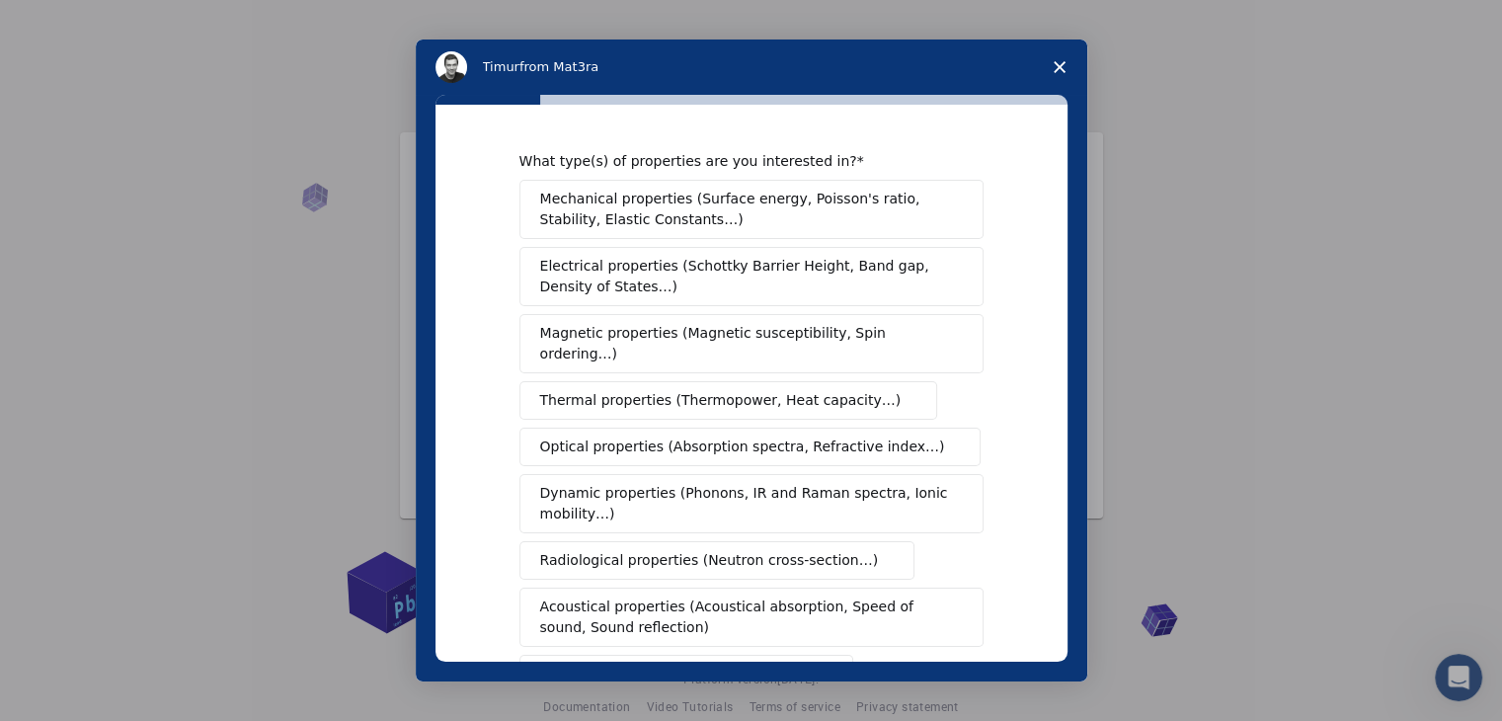
click at [661, 277] on span "Electrical properties (Schottky Barrier Height, Band gap, Density of States…)" at bounding box center [745, 276] width 411 height 41
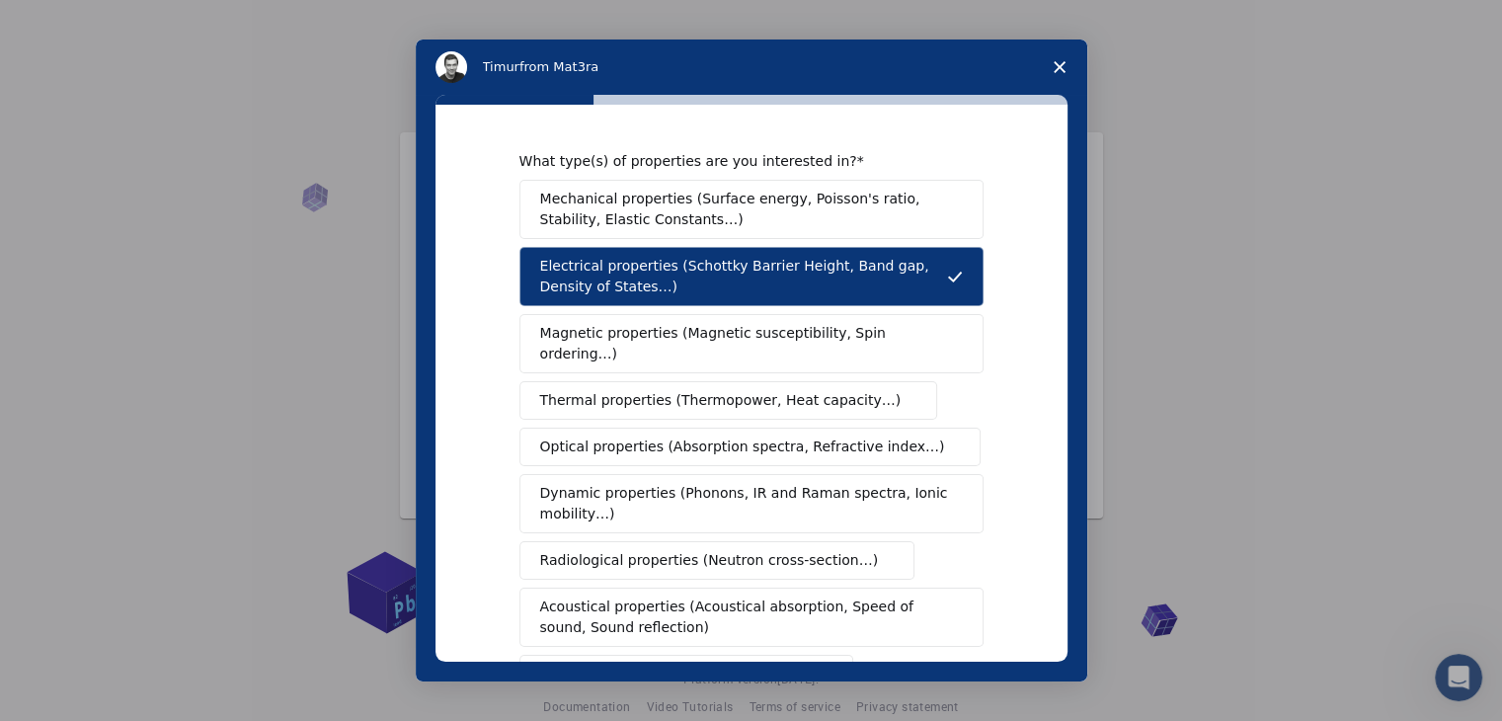
click at [664, 207] on span "Mechanical properties (Surface energy, Poisson's ratio, Stability, Elastic Cons…" at bounding box center [746, 209] width 412 height 41
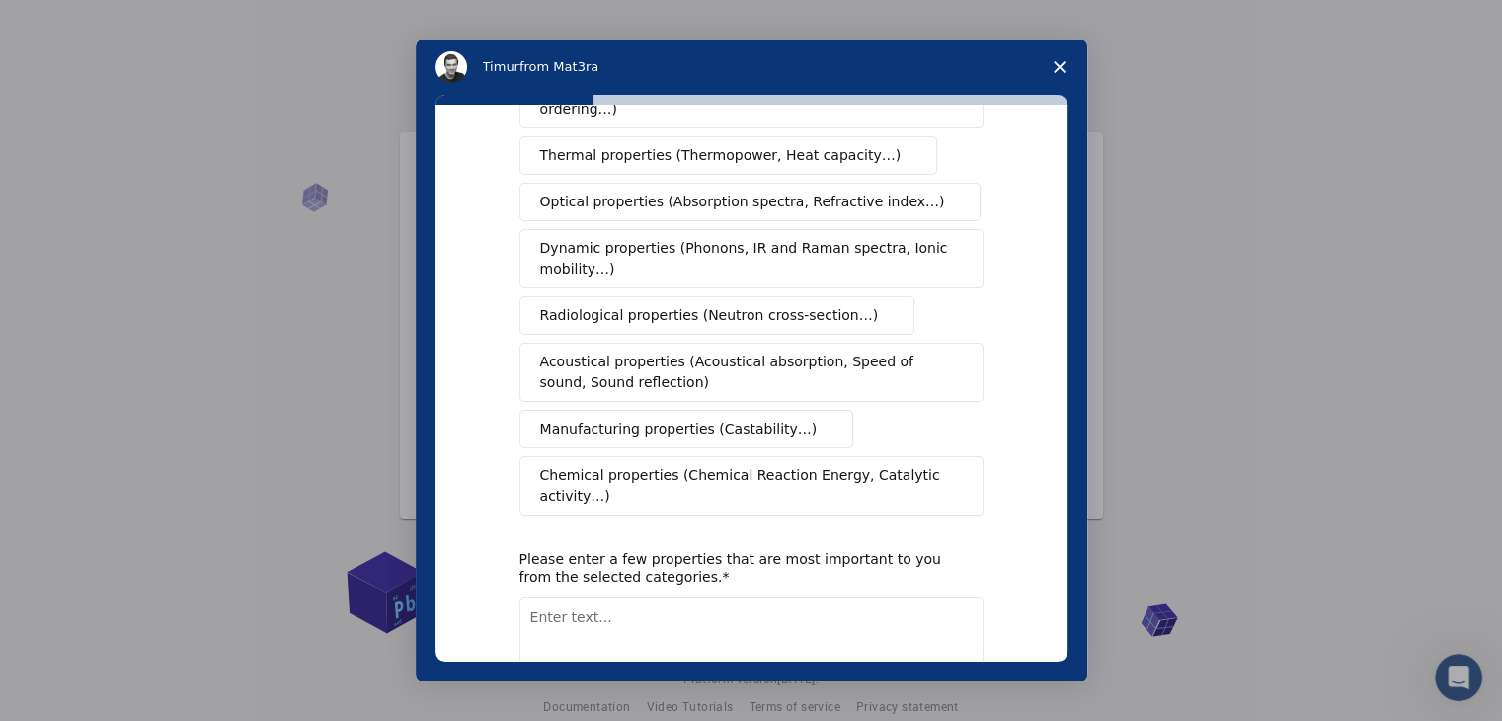
scroll to position [330, 0]
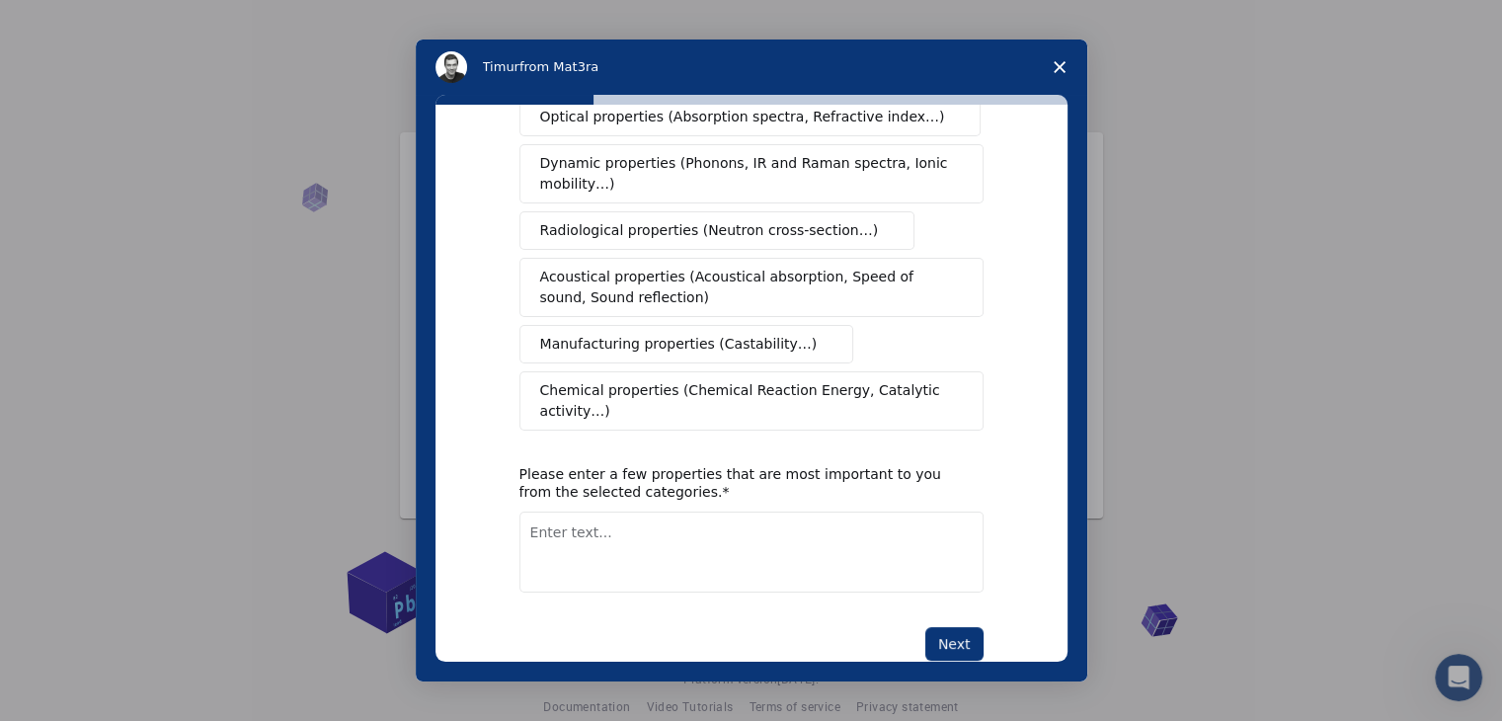
click at [606, 511] on textarea "Enter text..." at bounding box center [751, 551] width 464 height 81
type textarea "pnuematic"
click at [953, 627] on button "Next" at bounding box center [954, 644] width 58 height 34
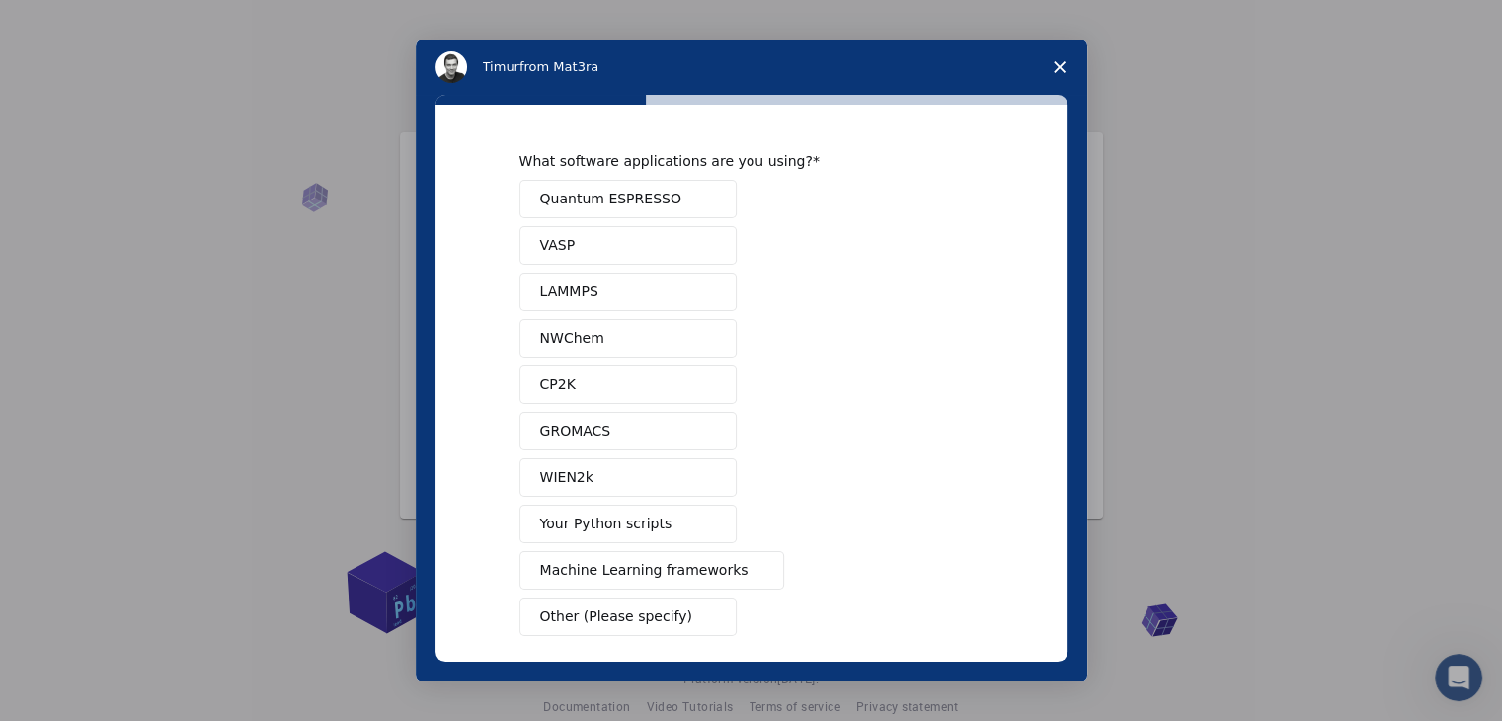
scroll to position [86, 0]
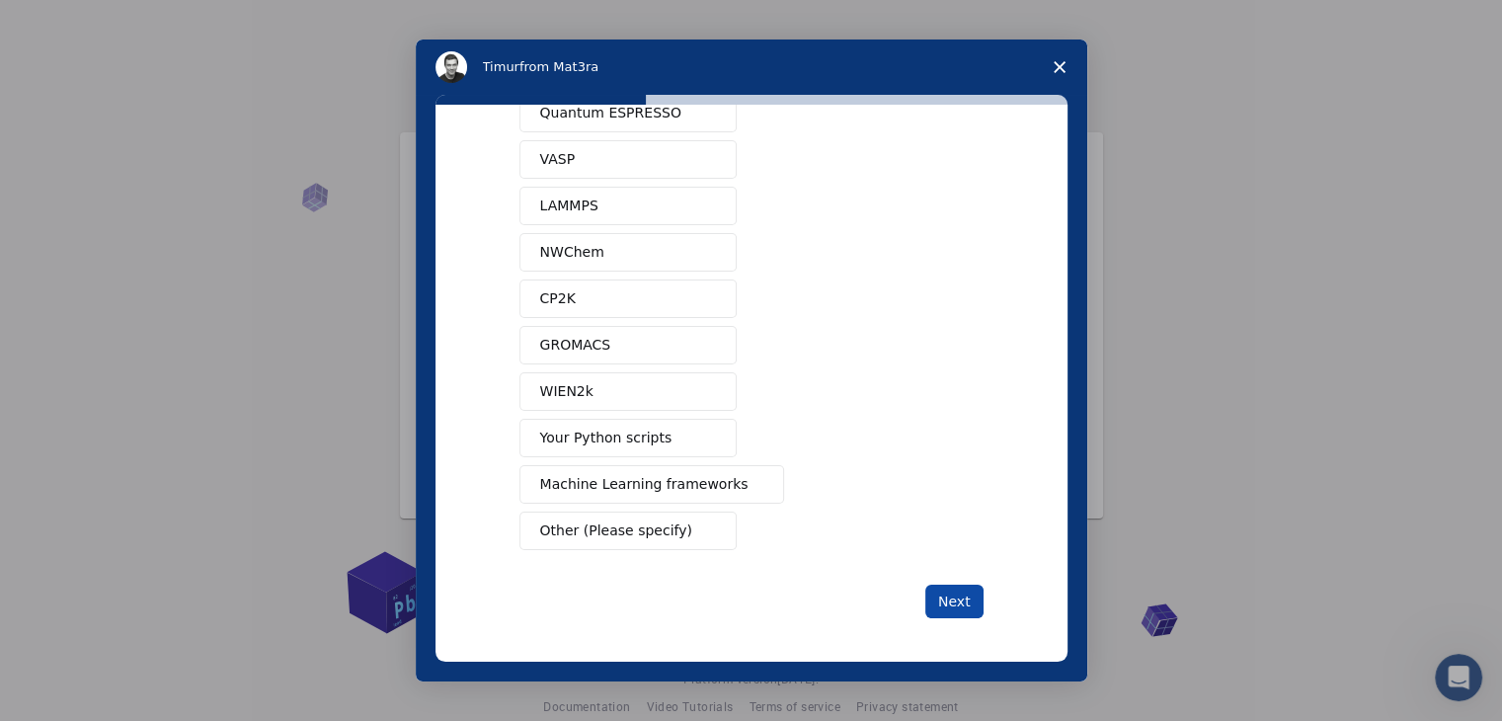
click at [947, 604] on button "Next" at bounding box center [954, 602] width 58 height 34
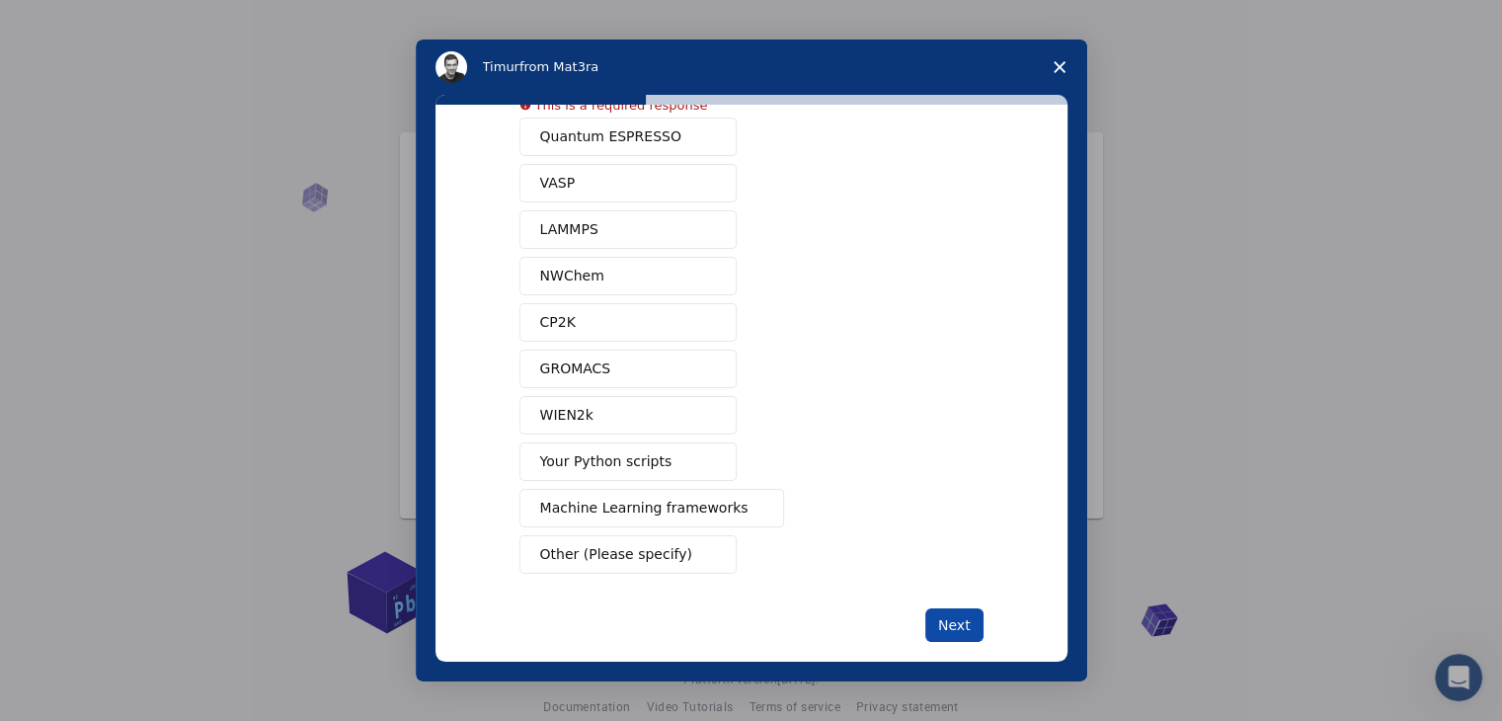
scroll to position [47, 0]
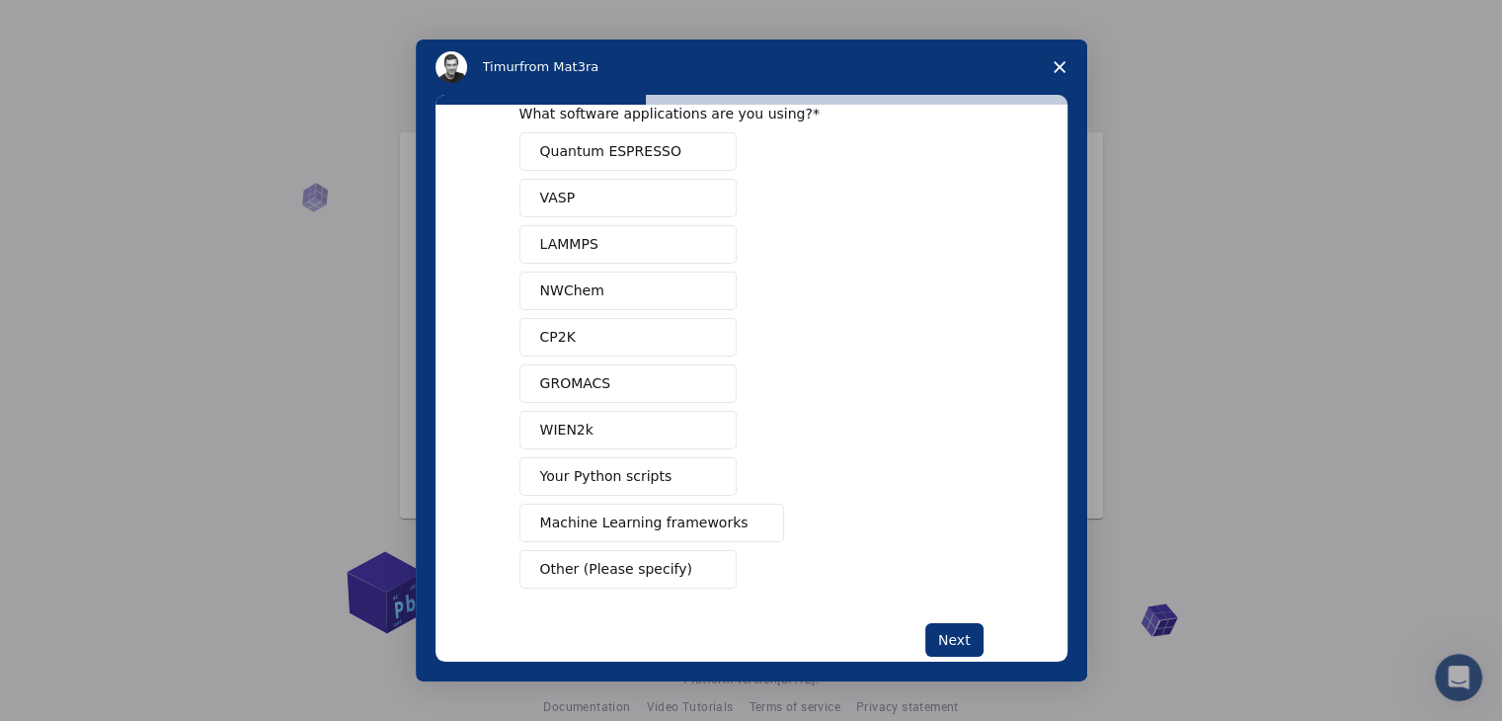
click at [635, 534] on button "Machine Learning frameworks" at bounding box center [652, 523] width 266 height 39
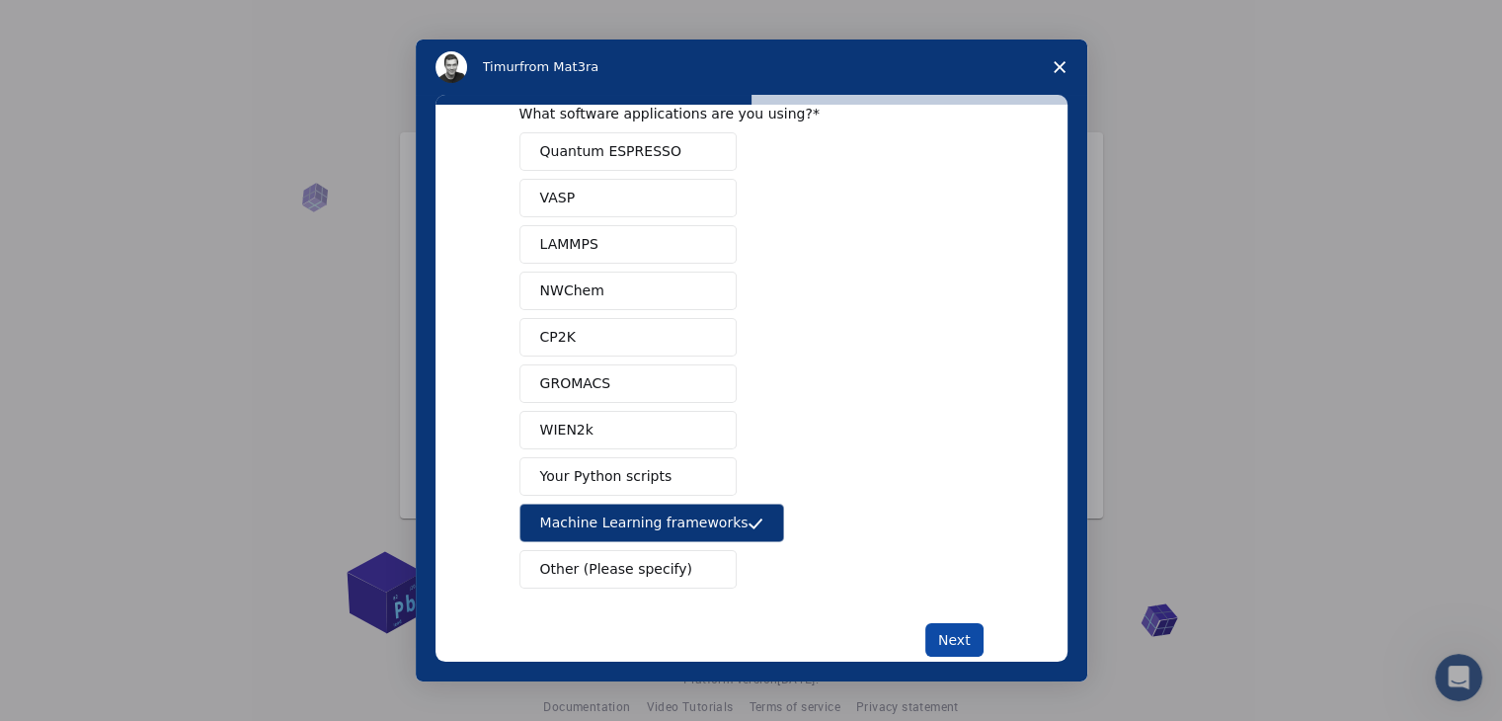
click at [933, 635] on button "Next" at bounding box center [954, 640] width 58 height 34
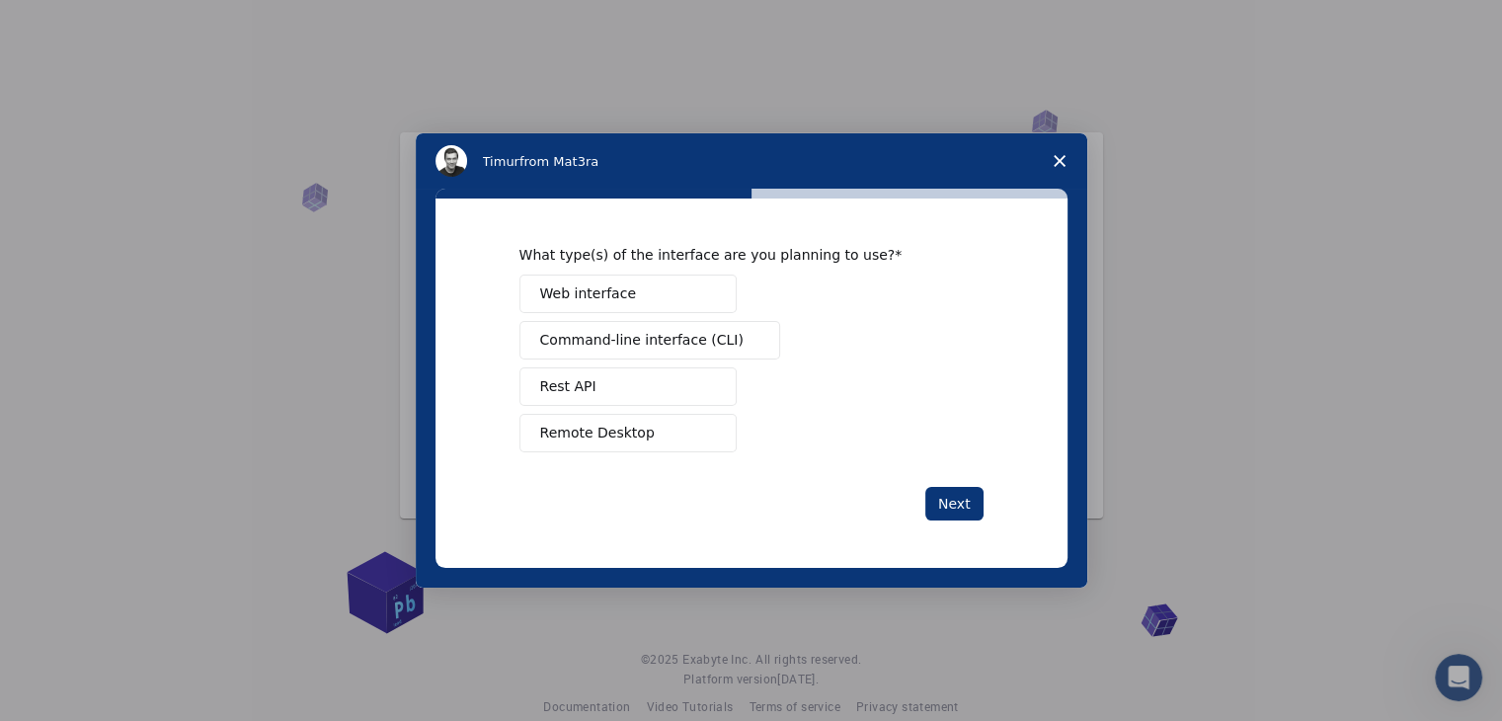
click at [626, 436] on span "Remote Desktop" at bounding box center [597, 433] width 115 height 21
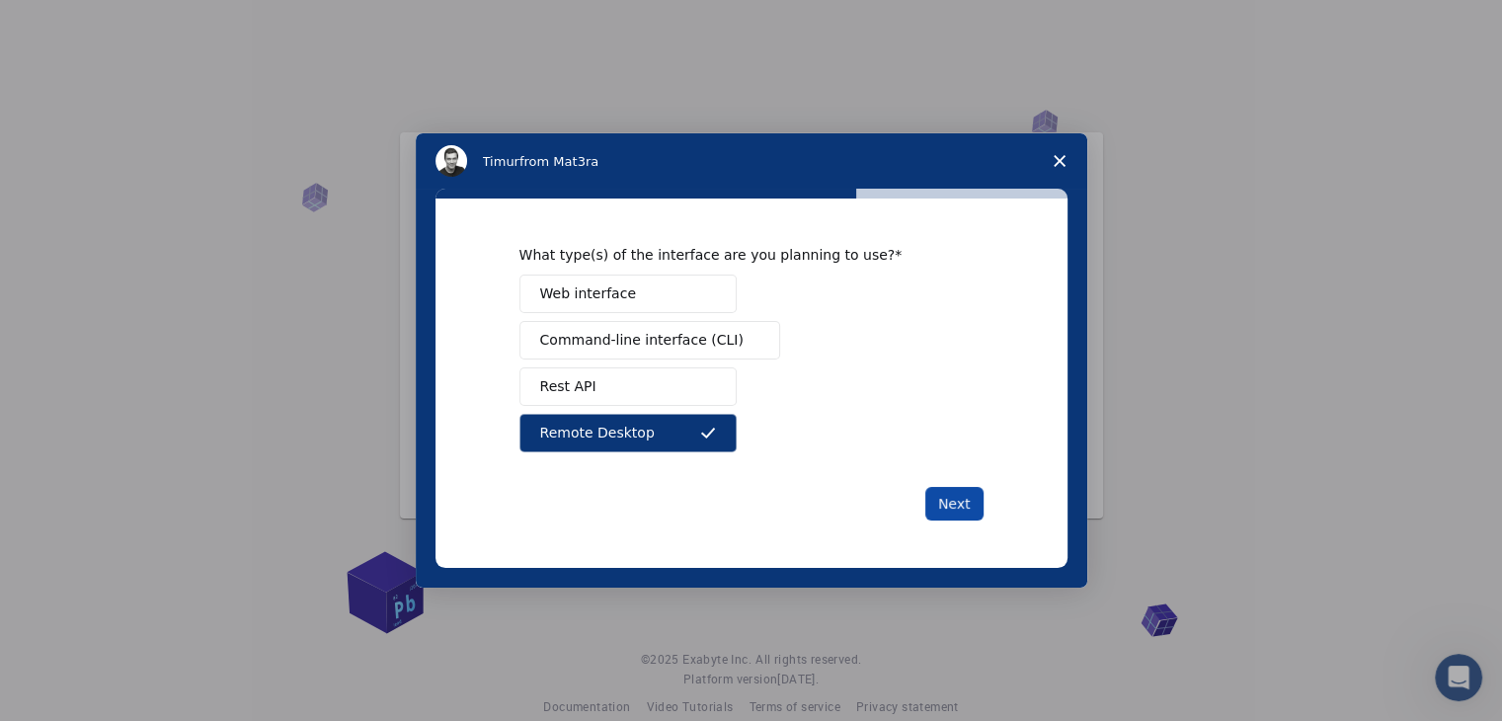
click at [966, 511] on button "Next" at bounding box center [954, 504] width 58 height 34
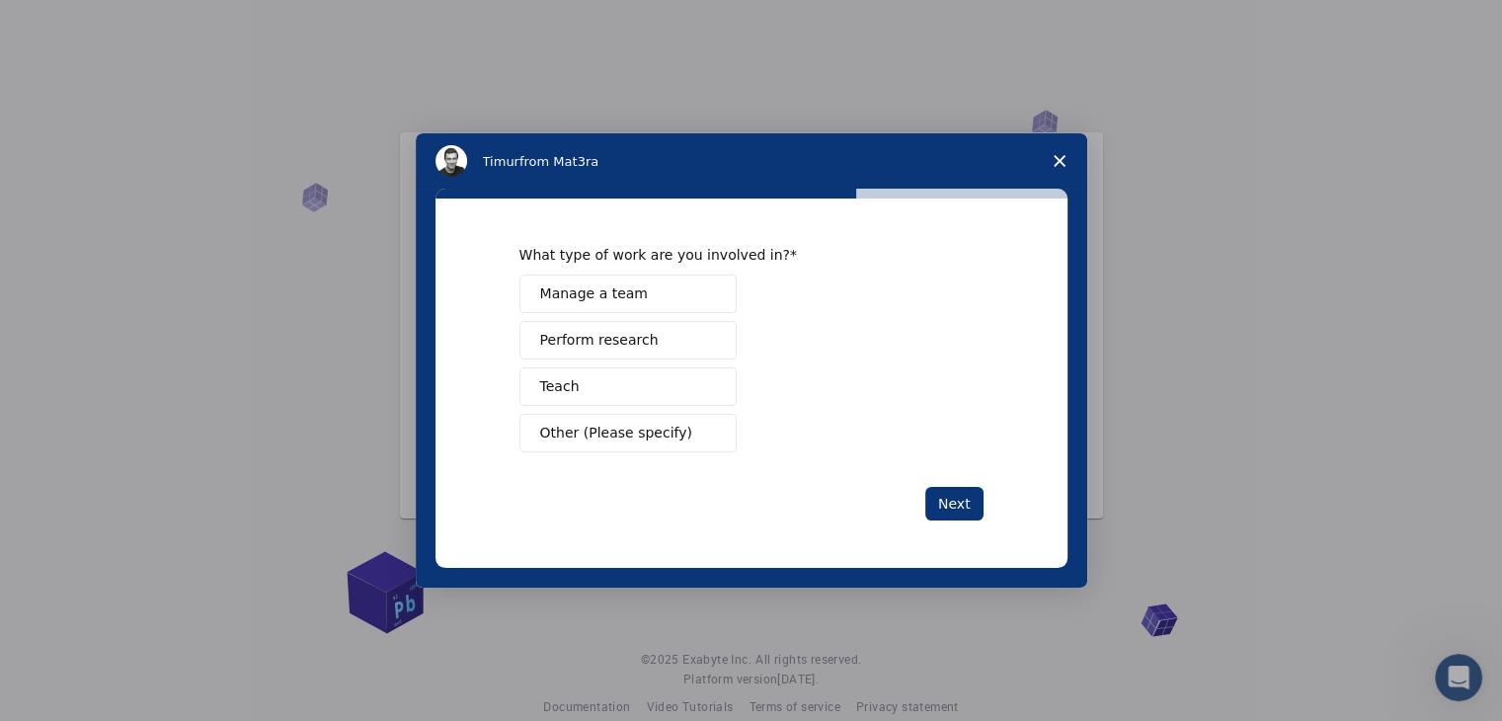
click at [626, 297] on span "Manage a team" at bounding box center [594, 293] width 108 height 21
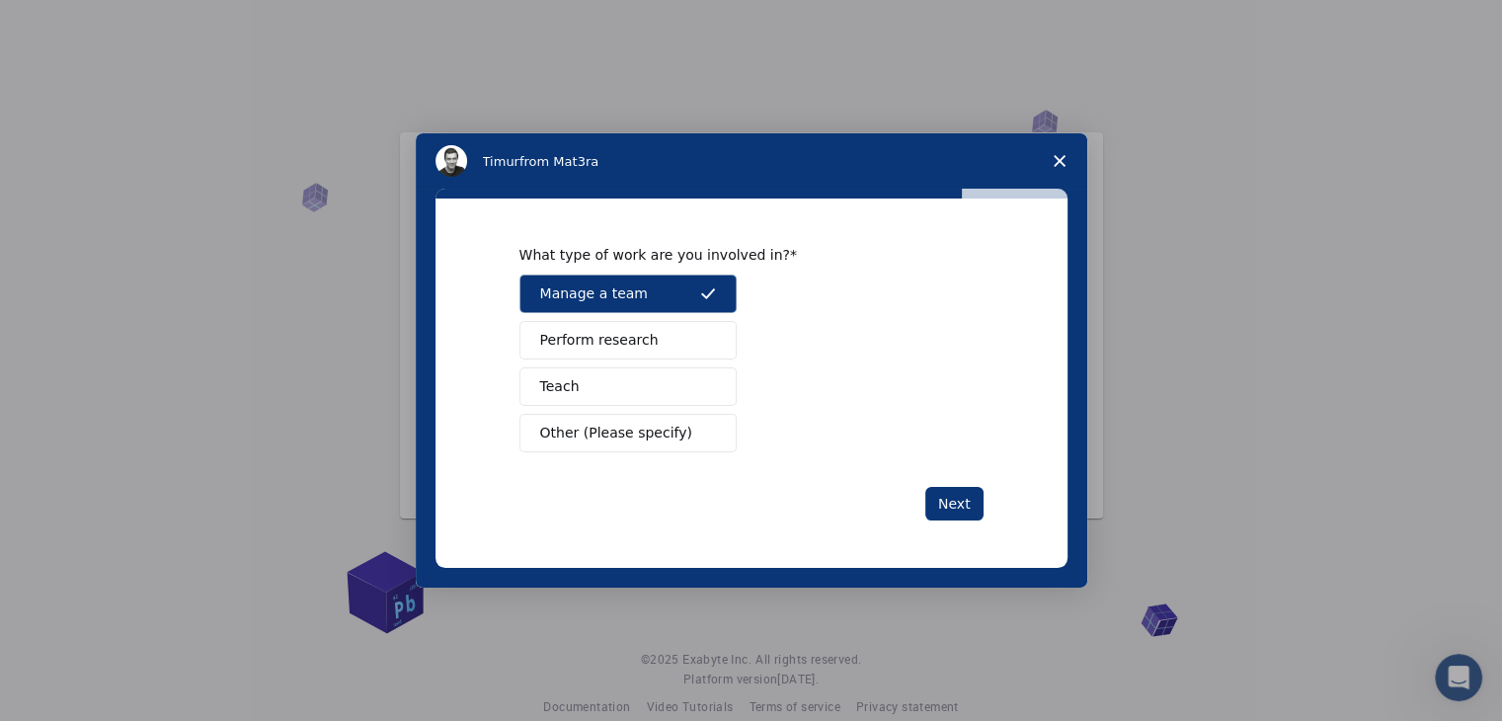
click at [662, 296] on button "Manage a team" at bounding box center [627, 294] width 217 height 39
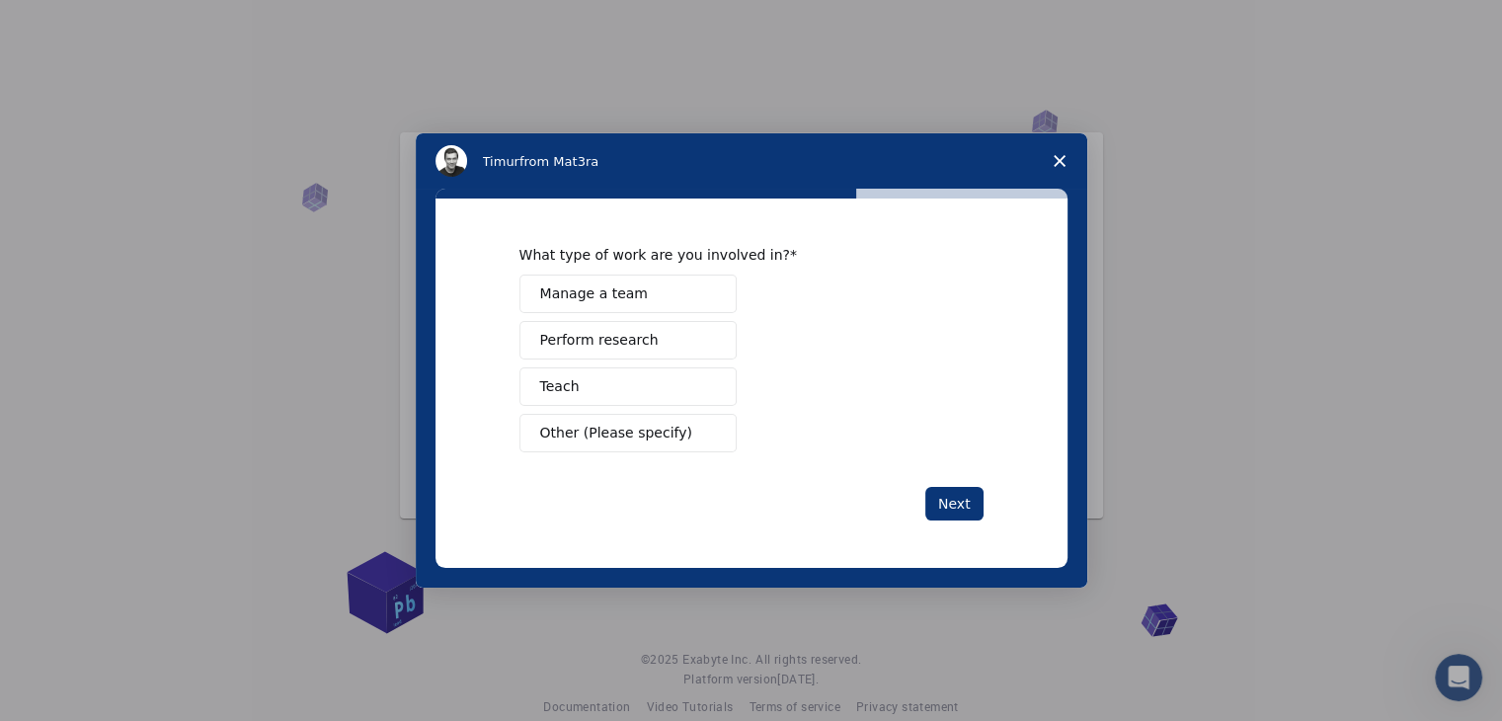
click at [668, 435] on span "Other (Please specify)" at bounding box center [616, 433] width 152 height 21
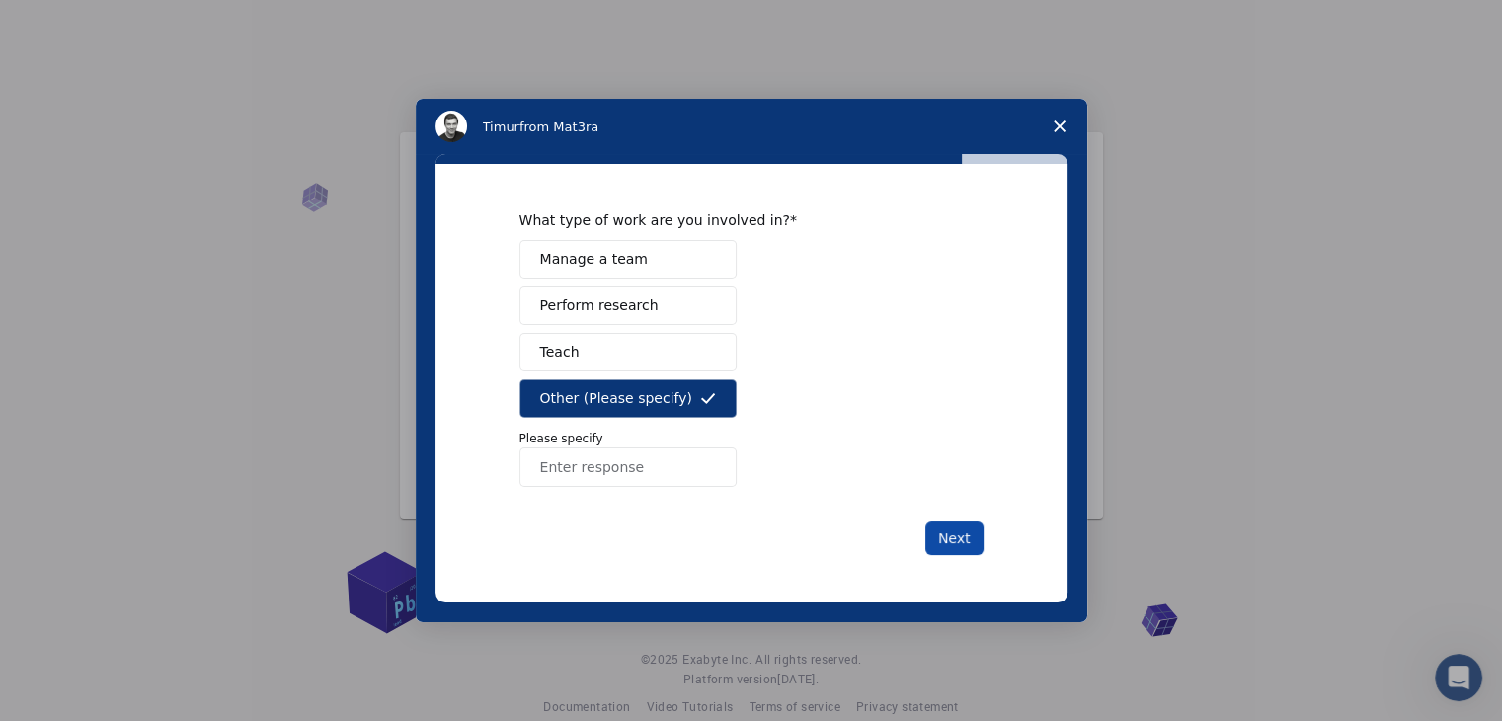
click at [967, 535] on button "Next" at bounding box center [954, 538] width 58 height 34
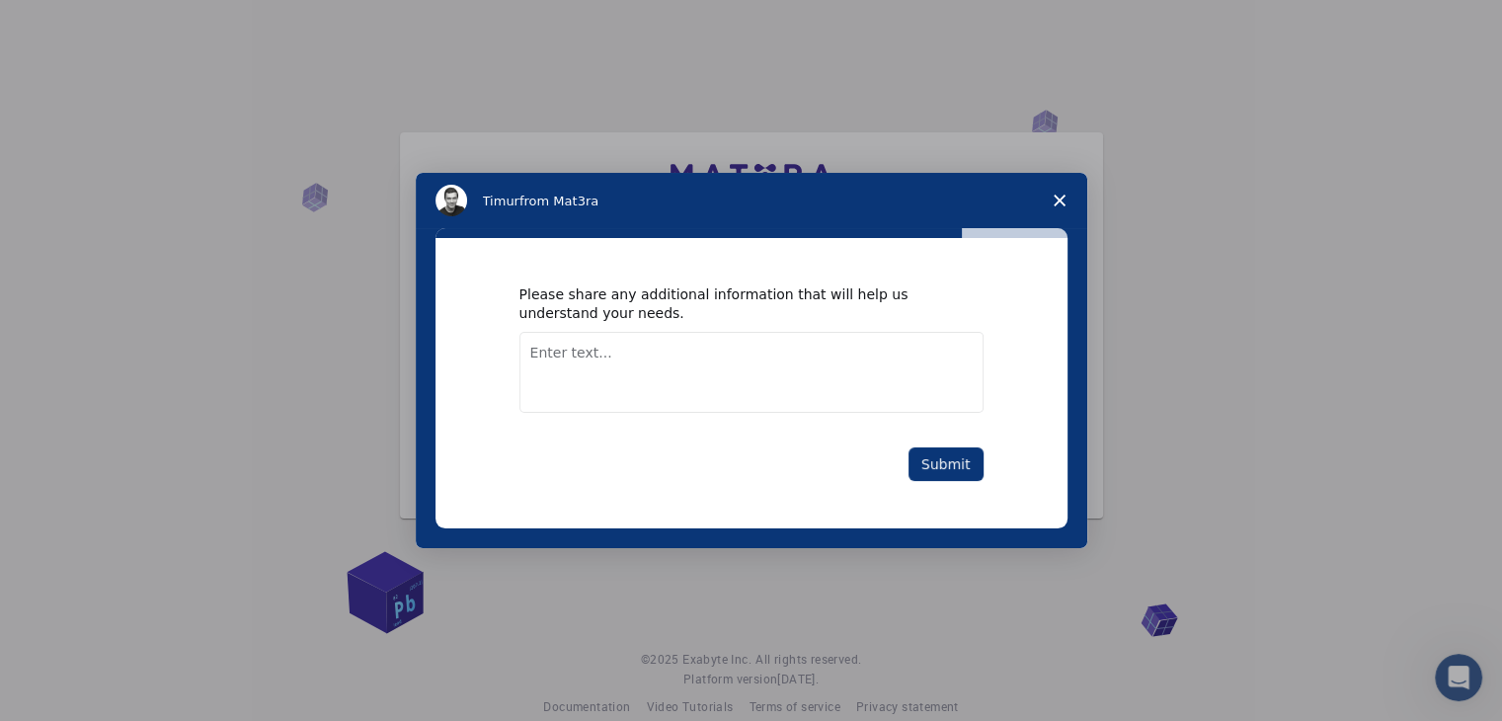
click at [609, 333] on textarea "Enter text..." at bounding box center [751, 372] width 464 height 81
type textarea "n"
click at [927, 461] on button "Submit" at bounding box center [945, 464] width 75 height 34
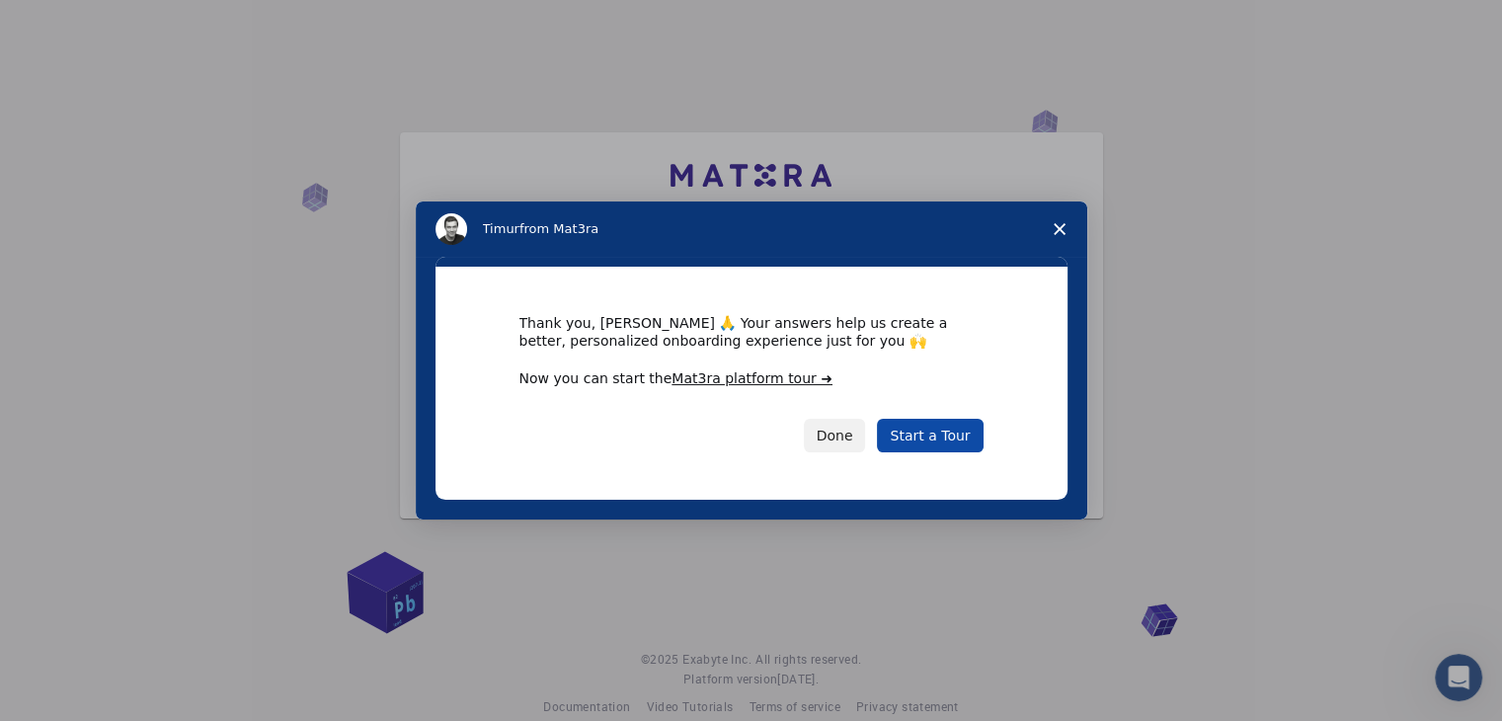
click at [925, 432] on link "Start a Tour" at bounding box center [930, 436] width 106 height 34
